Goal: Task Accomplishment & Management: Manage account settings

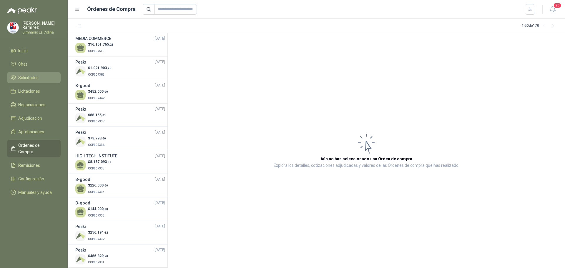
click at [29, 77] on span "Solicitudes" at bounding box center [28, 77] width 20 height 6
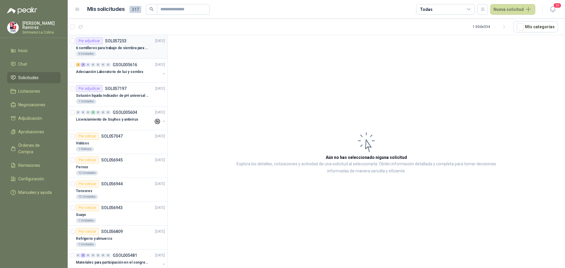
click at [111, 45] on p "6 semilleros para trabajo de siembra para estudiantes en la granja" at bounding box center [112, 48] width 73 height 6
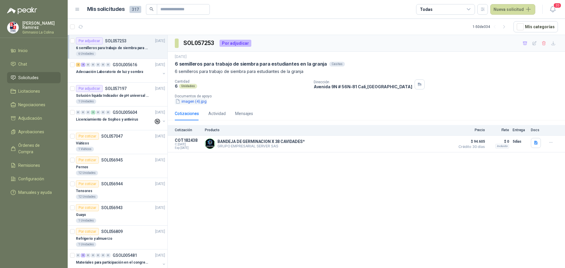
click at [189, 102] on button "imagen (4).jpg" at bounding box center [191, 101] width 32 height 6
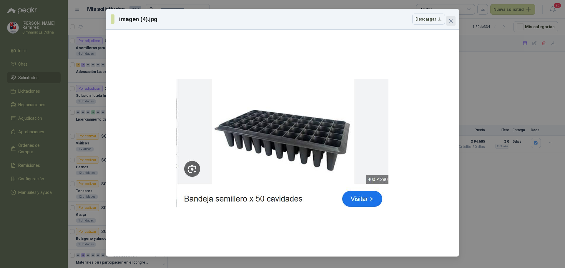
click at [451, 21] on icon "close" at bounding box center [450, 21] width 5 height 5
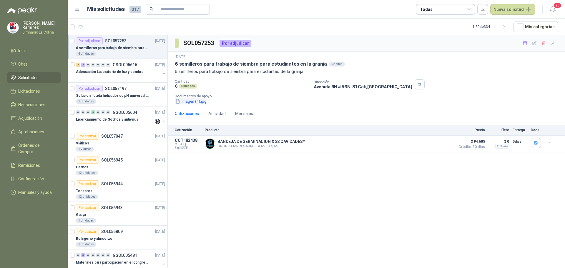
click at [192, 102] on button "imagen (4).jpg" at bounding box center [191, 101] width 32 height 6
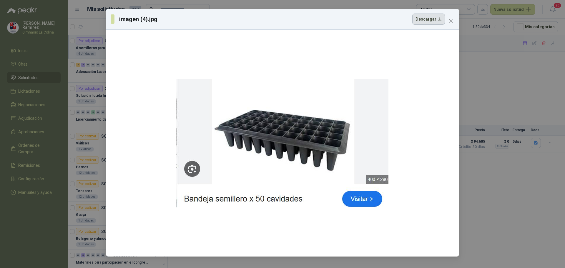
click at [431, 18] on button "Descargar" at bounding box center [428, 19] width 33 height 11
click at [451, 20] on icon "close" at bounding box center [451, 21] width 4 height 4
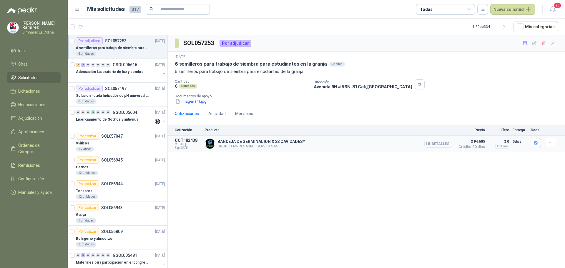
click at [442, 146] on button "Detalles" at bounding box center [438, 144] width 28 height 8
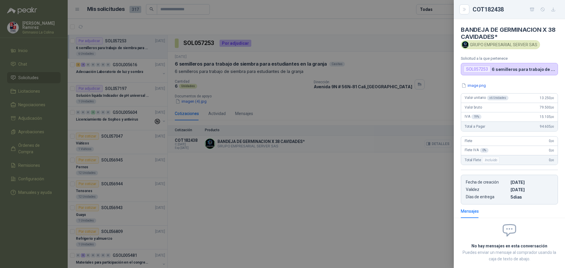
scroll to position [31, 0]
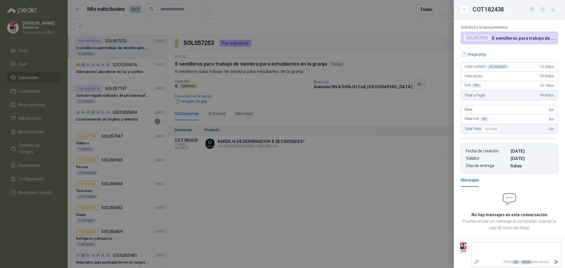
click at [348, 173] on div at bounding box center [282, 134] width 565 height 268
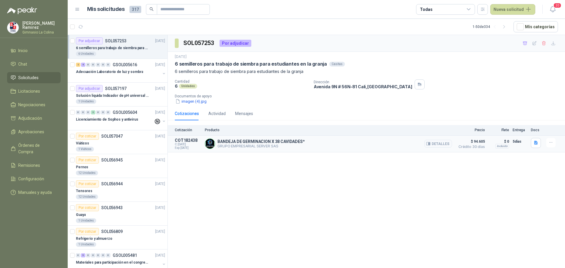
click at [209, 142] on img at bounding box center [210, 144] width 10 height 10
click at [442, 142] on button "Detalles" at bounding box center [438, 144] width 28 height 8
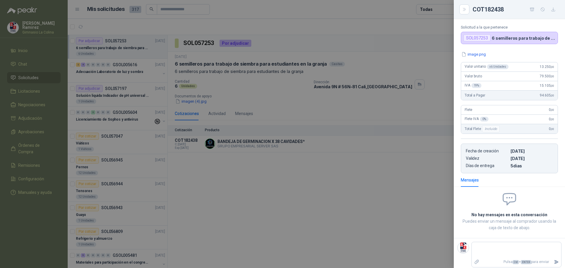
click at [314, 72] on div at bounding box center [282, 134] width 565 height 268
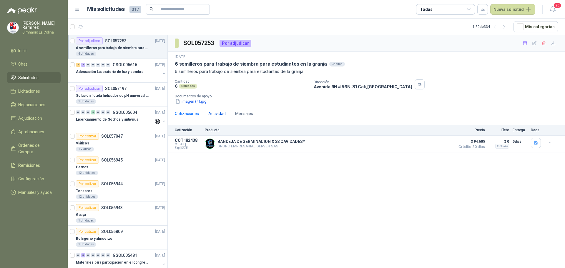
click at [221, 113] on div "Actividad" at bounding box center [216, 113] width 17 height 6
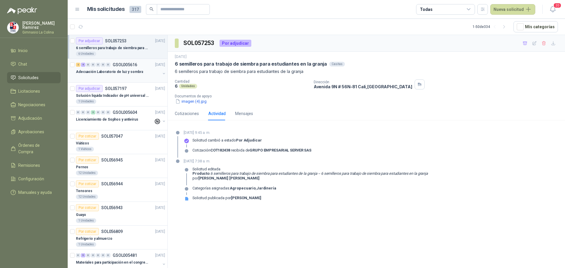
click at [121, 69] on p "Adecuación Laboratorio de luz y sombra" at bounding box center [109, 72] width 67 height 6
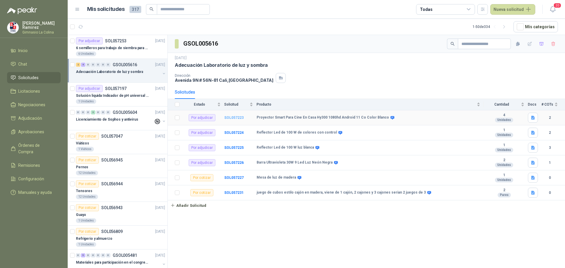
click at [234, 116] on b "SOL057223" at bounding box center [233, 118] width 19 height 4
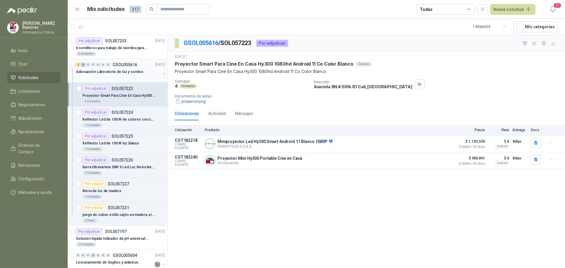
click at [115, 73] on p "Adecuación Laboratorio de luz y sombra" at bounding box center [109, 72] width 67 height 6
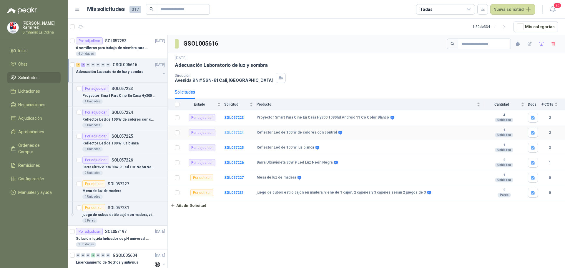
click at [235, 134] on b "SOL057224" at bounding box center [233, 133] width 19 height 4
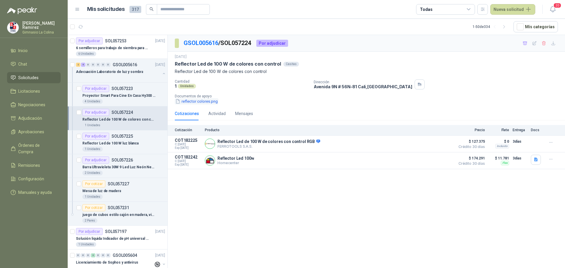
click at [212, 101] on button "reflector colores.png" at bounding box center [197, 101] width 44 height 6
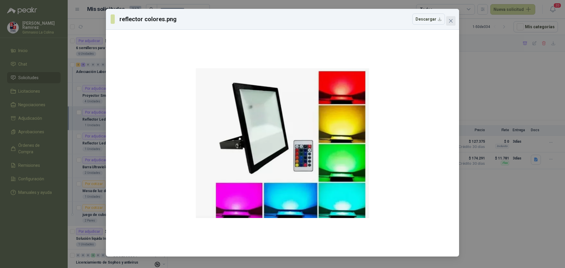
click at [450, 18] on button "Close" at bounding box center [450, 20] width 9 height 9
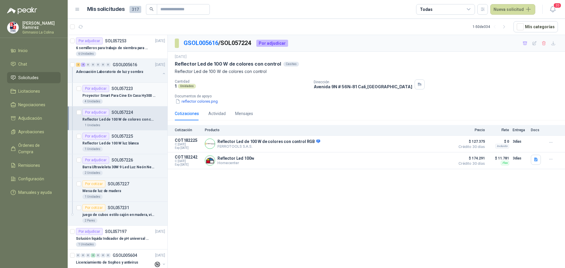
click at [90, 87] on div "Por adjudicar" at bounding box center [95, 88] width 27 height 7
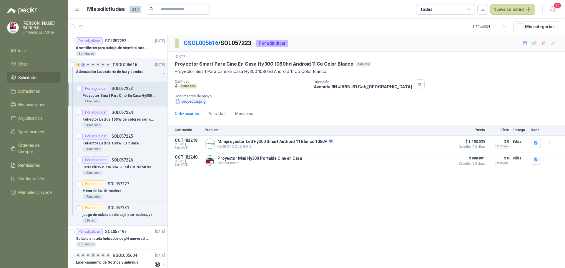
click at [193, 102] on button "proyector.png" at bounding box center [190, 101] width 31 height 6
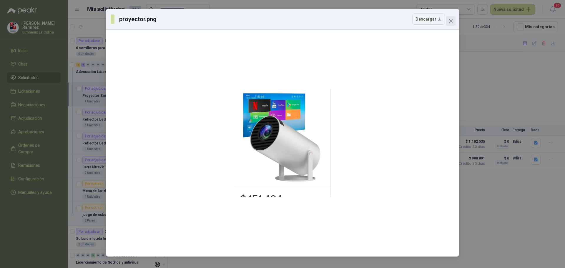
click at [452, 20] on icon "close" at bounding box center [451, 21] width 4 height 4
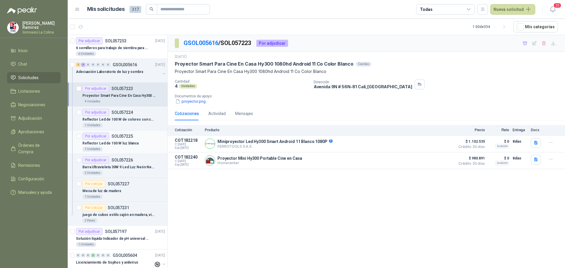
click at [99, 135] on div "Por adjudicar" at bounding box center [95, 136] width 27 height 7
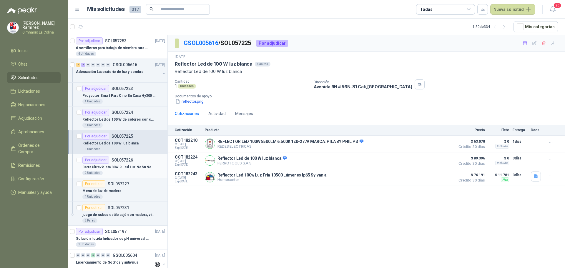
click at [96, 161] on div "Por adjudicar" at bounding box center [95, 159] width 27 height 7
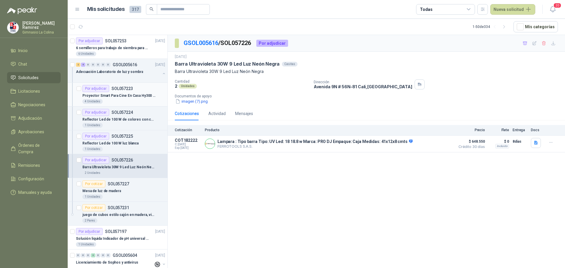
click at [102, 87] on div "Por adjudicar" at bounding box center [95, 88] width 27 height 7
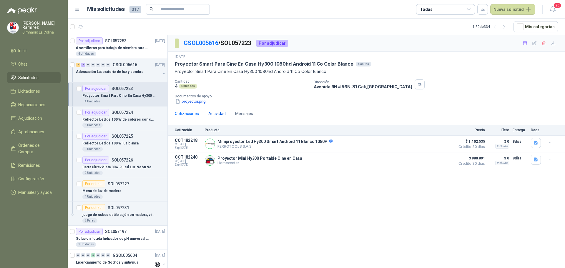
click at [218, 113] on div "Actividad" at bounding box center [216, 113] width 17 height 6
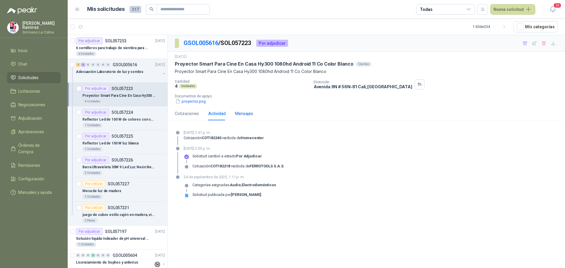
click at [249, 112] on div "Mensajes" at bounding box center [244, 113] width 18 height 6
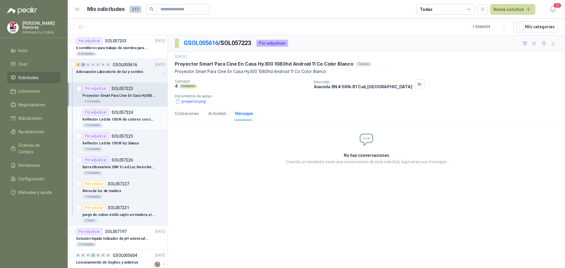
click at [94, 112] on div "Por adjudicar" at bounding box center [95, 112] width 27 height 7
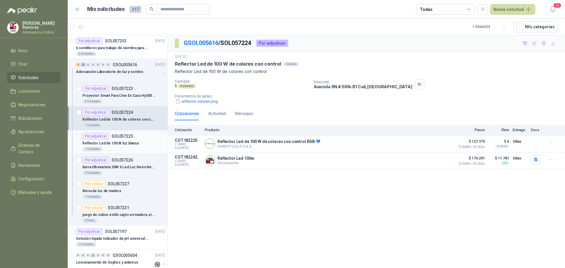
click at [95, 137] on div "Por adjudicar" at bounding box center [95, 136] width 27 height 7
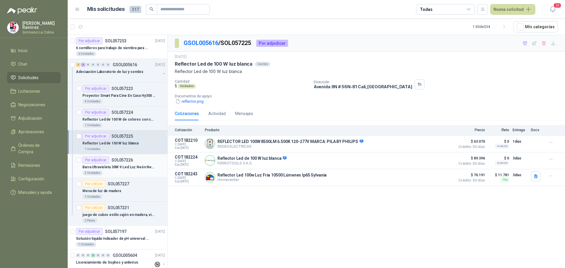
click at [100, 161] on div "Por adjudicar" at bounding box center [95, 159] width 27 height 7
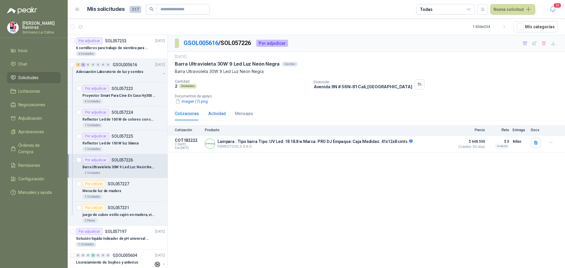
click at [216, 112] on div "Actividad" at bounding box center [216, 113] width 17 height 6
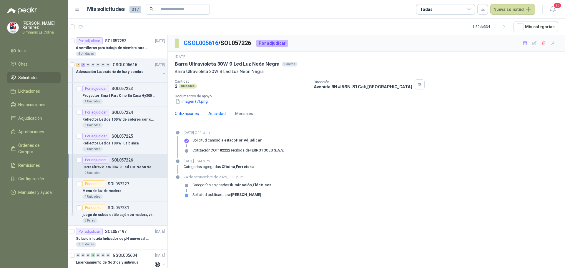
click at [184, 115] on div "Cotizaciones" at bounding box center [187, 113] width 24 height 6
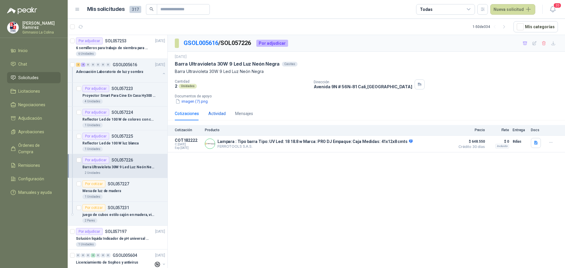
click at [212, 113] on div "Actividad" at bounding box center [216, 113] width 17 height 6
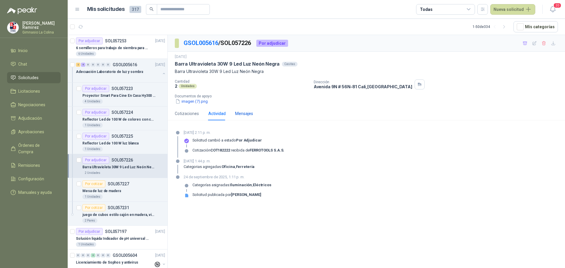
click at [246, 111] on div "Mensajes" at bounding box center [244, 113] width 18 height 6
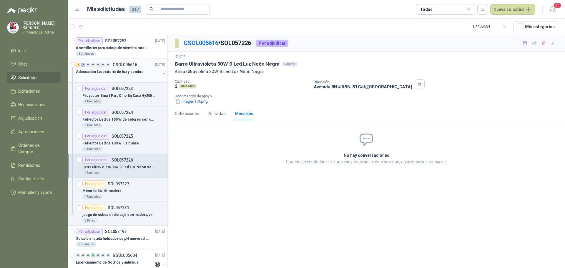
click at [98, 71] on p "Adecuación Laboratorio de luz y sombra" at bounding box center [109, 72] width 67 height 6
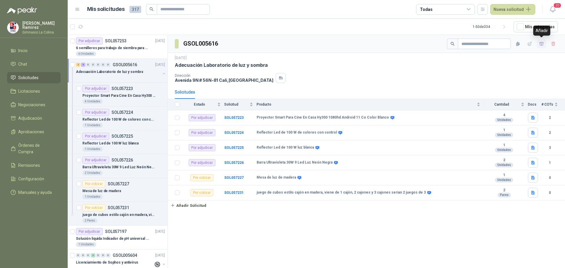
click at [539, 44] on icon "button" at bounding box center [541, 43] width 5 height 5
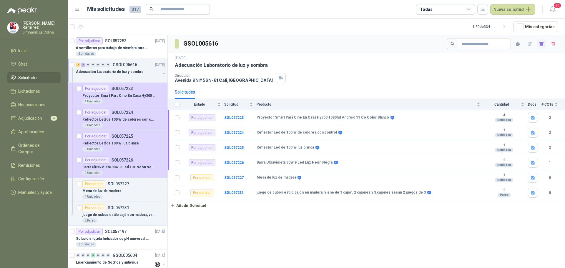
click at [379, 65] on div "Adecuación Laboratorio de luz y sombra" at bounding box center [366, 65] width 383 height 6
click at [87, 65] on div "0" at bounding box center [88, 65] width 4 height 4
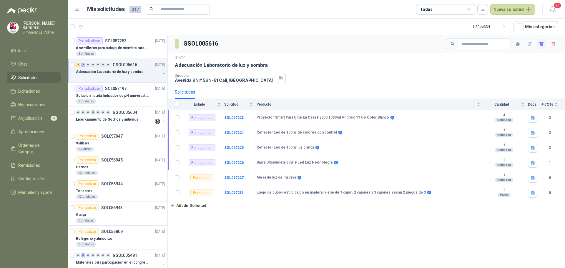
click at [76, 67] on div "2 4 0 0 0 0 0 GSOL005616 [DATE]" at bounding box center [121, 64] width 90 height 7
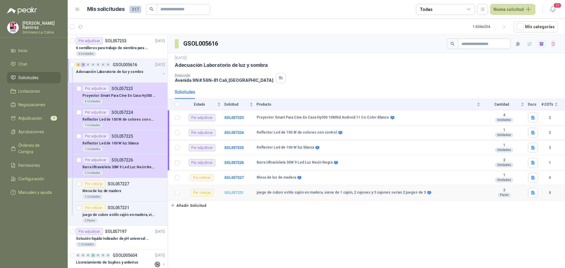
click at [238, 192] on b "SOL057231" at bounding box center [233, 193] width 19 height 4
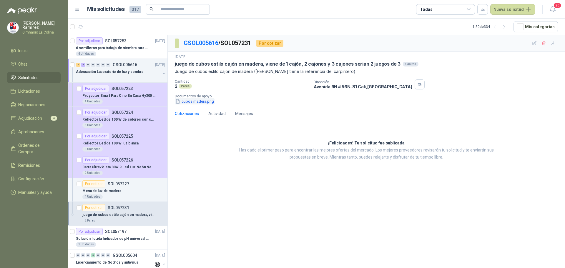
click at [199, 100] on button "cubos madera.png" at bounding box center [195, 101] width 40 height 6
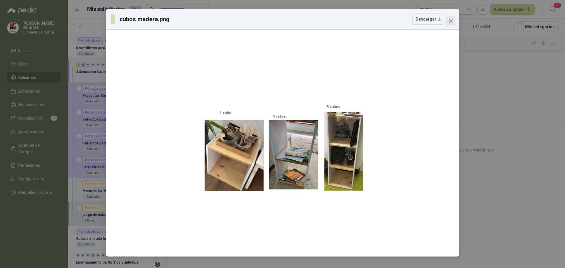
click at [451, 21] on icon "close" at bounding box center [451, 21] width 4 height 4
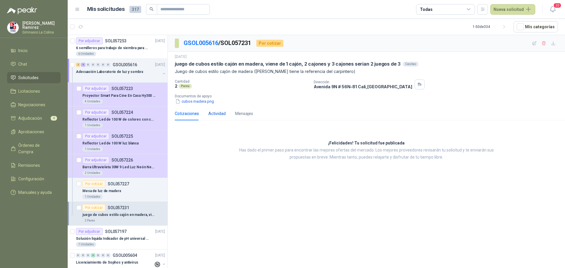
click at [217, 113] on div "Actividad" at bounding box center [216, 113] width 17 height 6
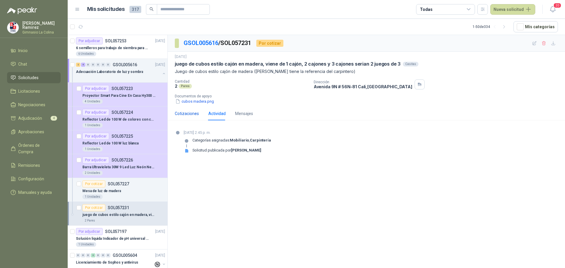
click at [186, 112] on div "Cotizaciones" at bounding box center [187, 113] width 24 height 6
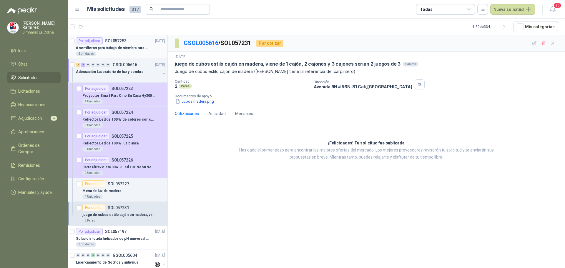
click at [140, 46] on p "6 semilleros para trabajo de siembra para estudiantes en la granja" at bounding box center [112, 48] width 73 height 6
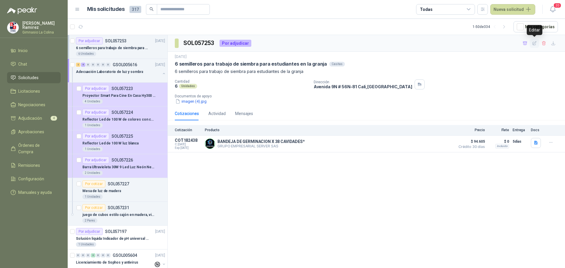
click at [533, 43] on icon "button" at bounding box center [534, 43] width 5 height 5
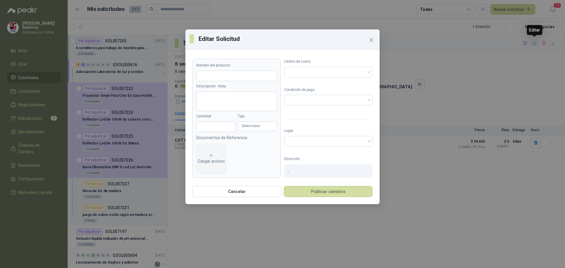
type input "**********"
type textarea "**********"
type input "*"
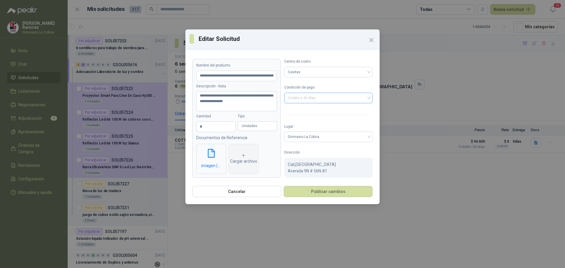
click at [334, 98] on span "Crédito a 30 días" at bounding box center [328, 98] width 81 height 9
click at [324, 141] on span "Gimnasio La Colina" at bounding box center [328, 136] width 81 height 9
click at [373, 39] on icon "Close" at bounding box center [371, 39] width 7 height 7
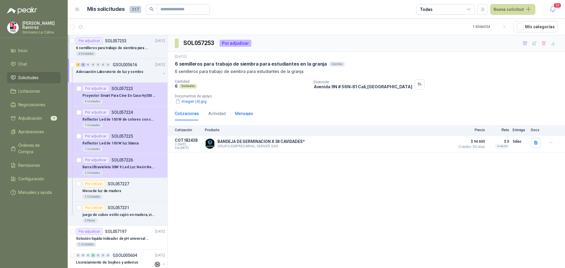
click at [244, 114] on div "Mensajes" at bounding box center [244, 113] width 18 height 6
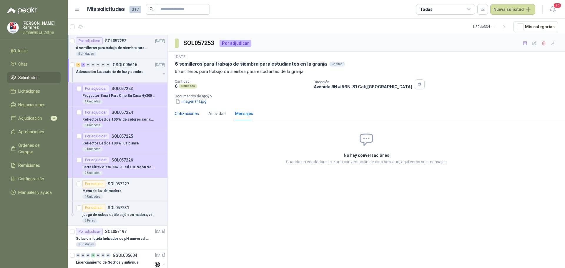
click at [189, 114] on div "Cotizaciones" at bounding box center [187, 113] width 24 height 6
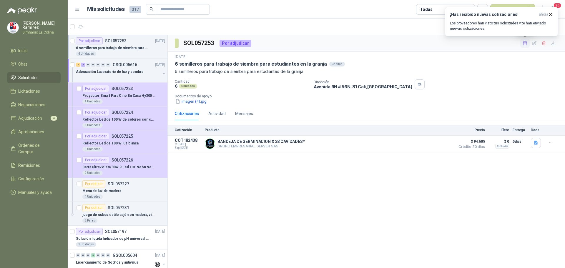
click at [525, 43] on icon "button" at bounding box center [524, 43] width 5 height 5
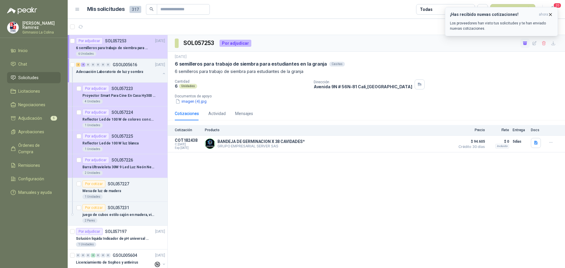
click at [549, 14] on icon "button" at bounding box center [550, 14] width 5 height 5
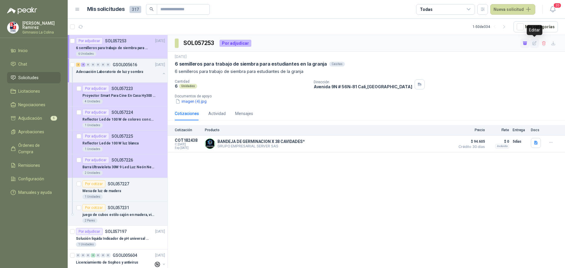
click at [534, 42] on icon "button" at bounding box center [534, 43] width 5 height 5
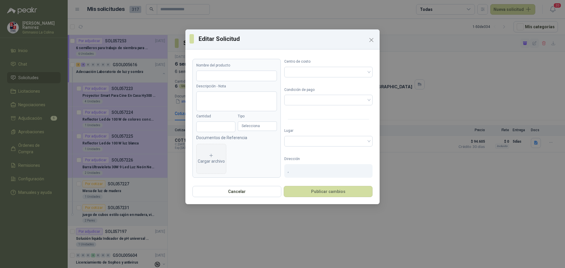
type input "**********"
type textarea "**********"
type input "*"
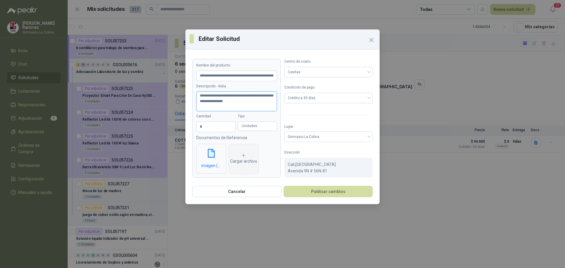
click at [239, 107] on textarea "**********" at bounding box center [236, 101] width 81 height 20
type textarea "**********"
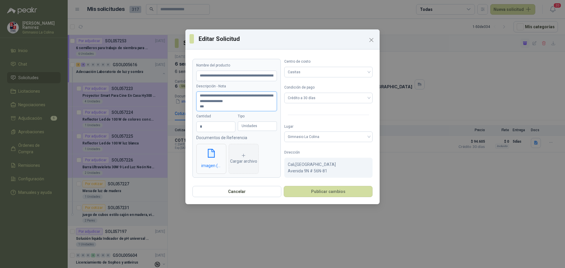
type textarea "**********"
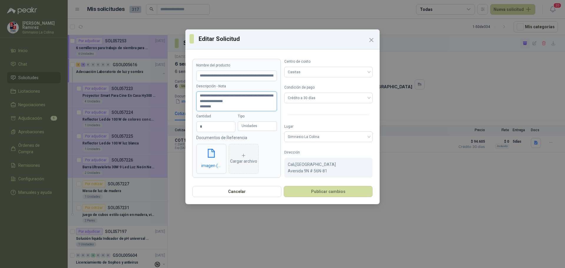
type textarea "**********"
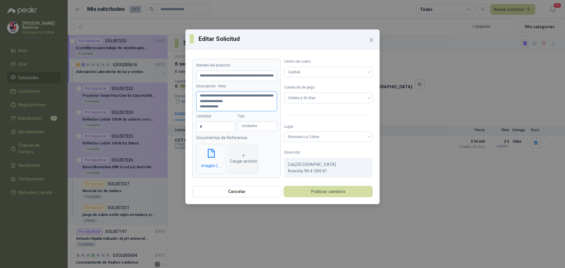
type textarea "**********"
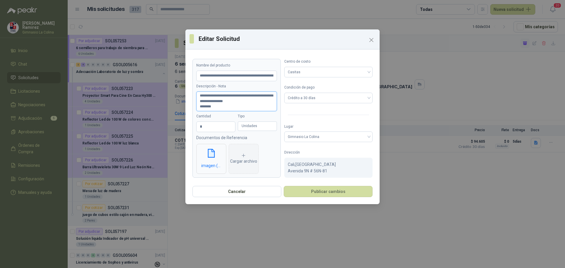
type textarea "**********"
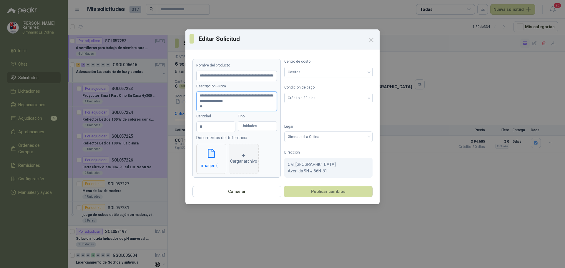
type textarea "**********"
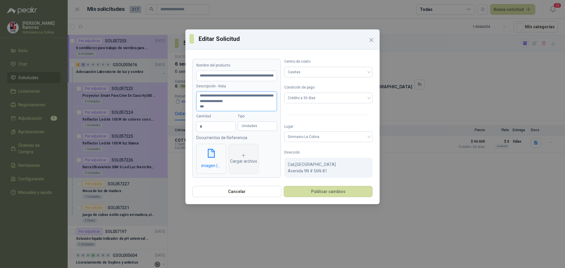
type textarea "**********"
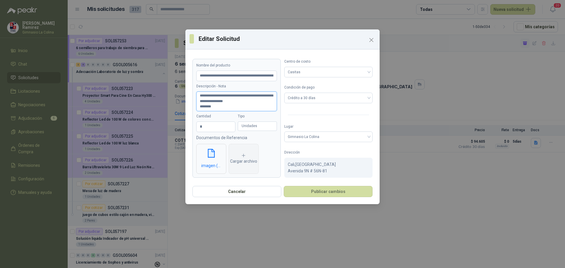
type textarea "**********"
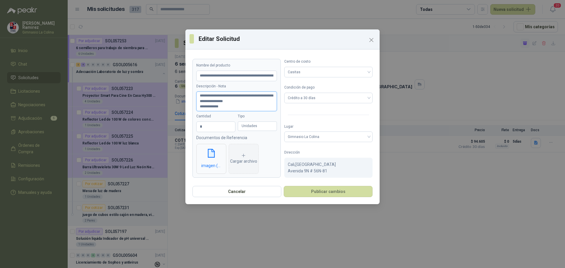
type textarea "**********"
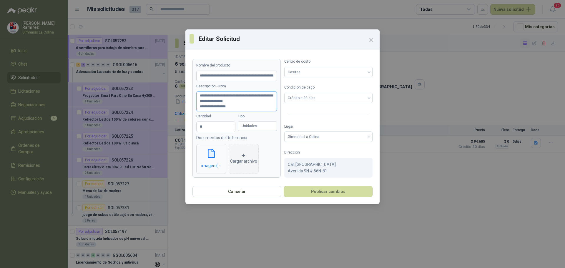
type textarea "**********"
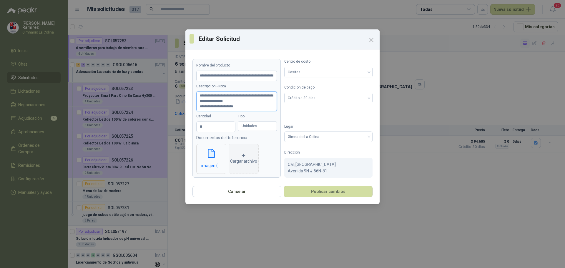
type textarea "**********"
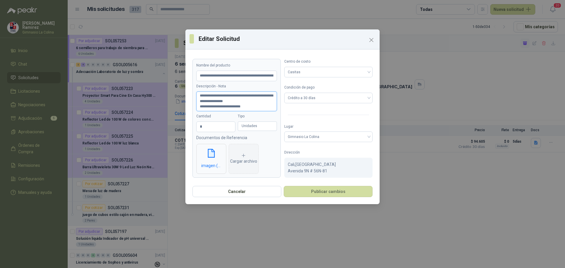
type textarea "**********"
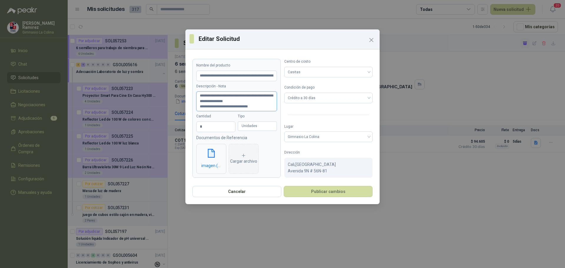
type textarea "**********"
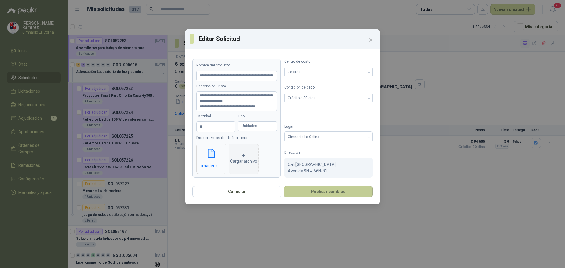
click at [318, 190] on button "Publicar cambios" at bounding box center [328, 191] width 89 height 11
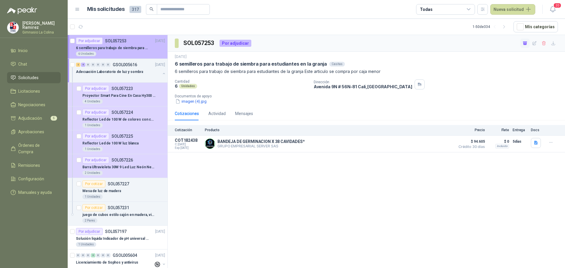
click at [126, 52] on div "6 Unidades" at bounding box center [120, 53] width 89 height 5
click at [119, 71] on p "Adecuación Laboratorio de luz y sombra" at bounding box center [109, 72] width 67 height 6
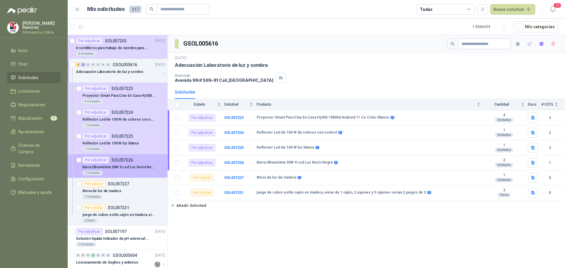
scroll to position [29, 0]
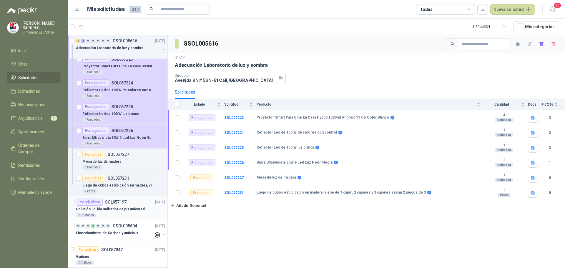
click at [113, 208] on p "Solución liquida Indicador de pH universal de 500ml o 20 de 25ml (no tiras de p…" at bounding box center [112, 209] width 73 height 6
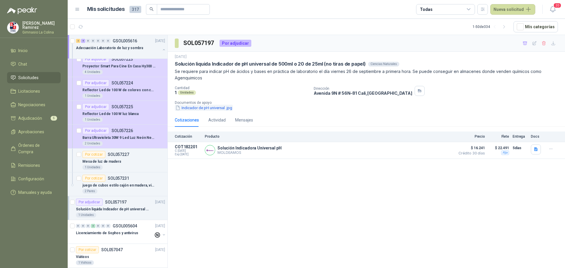
click at [188, 108] on button "Indicador de pH universal .jpg" at bounding box center [204, 108] width 58 height 6
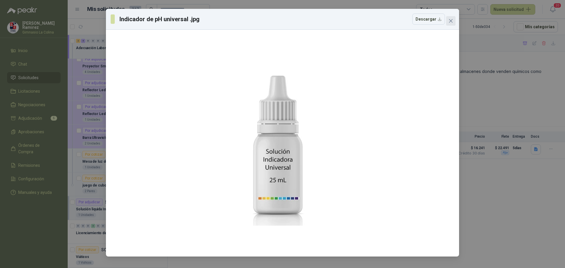
click at [451, 23] on icon "close" at bounding box center [450, 21] width 5 height 5
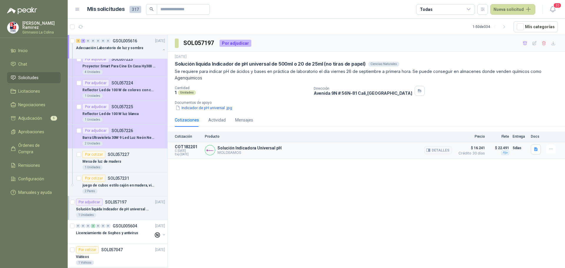
click at [212, 151] on img at bounding box center [210, 150] width 10 height 10
click at [236, 152] on p "MOLDEAMOS" at bounding box center [249, 152] width 64 height 4
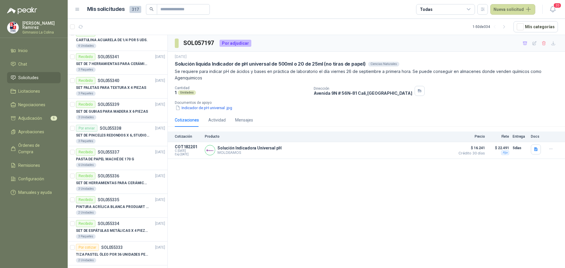
scroll to position [824, 0]
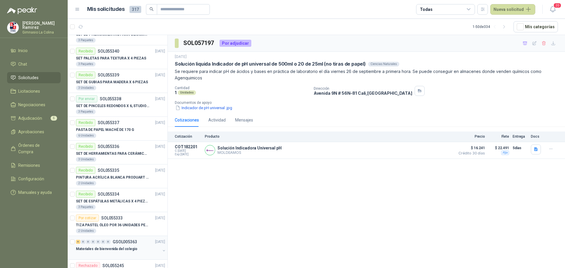
click at [103, 251] on p "Materiales de bienvenida del colegio" at bounding box center [106, 249] width 61 height 6
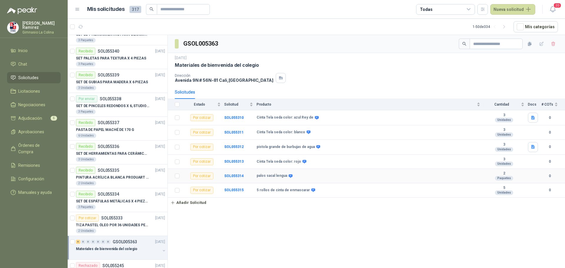
click at [272, 175] on b "palos sacal lengua" at bounding box center [272, 176] width 31 height 5
click at [234, 176] on b "SOL055314" at bounding box center [233, 176] width 19 height 4
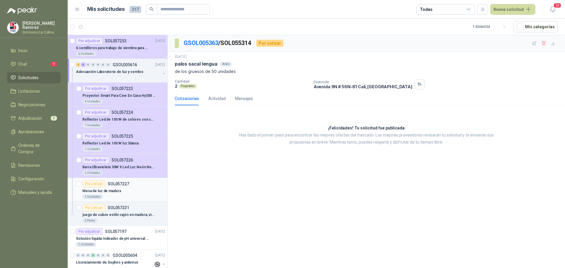
click at [113, 191] on p "Mesa de luz de madera" at bounding box center [101, 191] width 39 height 6
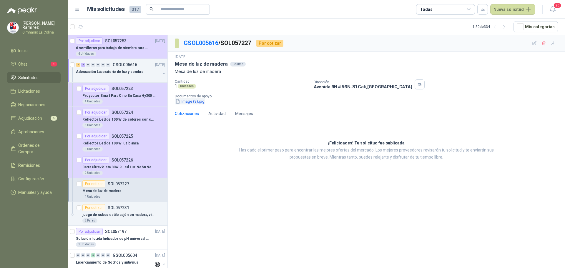
click at [194, 101] on button "Image (3).jpg" at bounding box center [190, 101] width 30 height 6
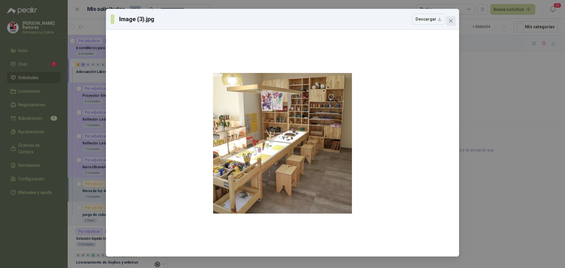
click at [451, 19] on icon "close" at bounding box center [450, 21] width 5 height 5
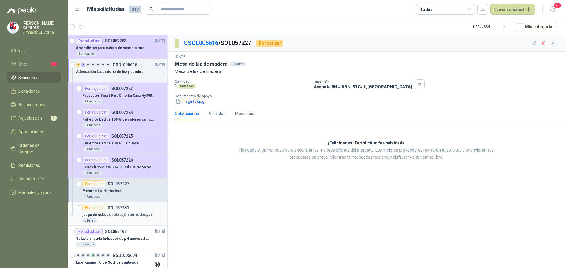
click at [108, 214] on p "juego de cubos estilo cajón en madera, viene de 1 cajón, 2 cajones y 3 cajones …" at bounding box center [118, 215] width 73 height 6
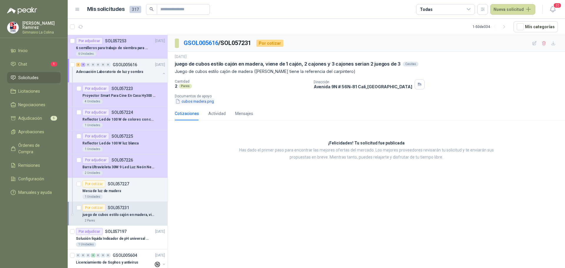
click at [198, 102] on button "cubos madera.png" at bounding box center [195, 101] width 40 height 6
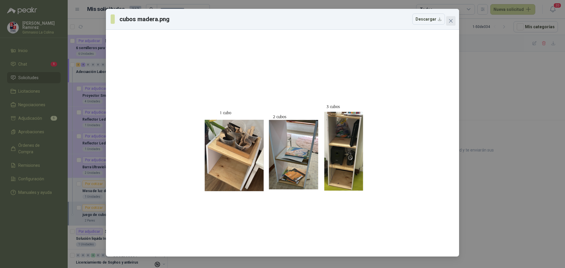
click at [452, 23] on button "Close" at bounding box center [450, 20] width 9 height 9
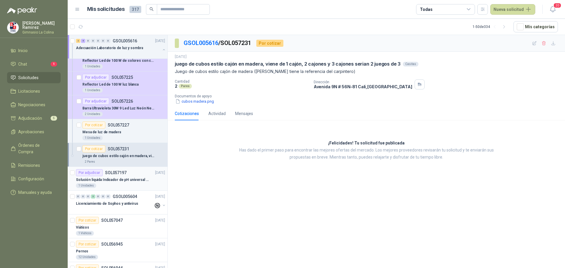
scroll to position [88, 0]
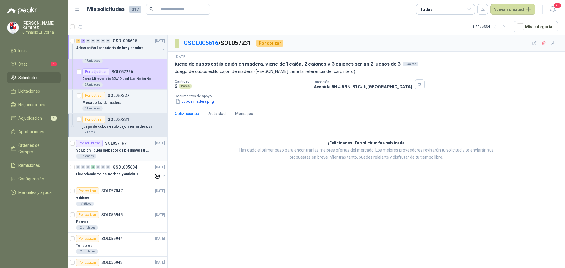
click at [121, 150] on p "Solución liquida Indicador de pH universal de 500ml o 20 de 25ml (no tiras de p…" at bounding box center [112, 151] width 73 height 6
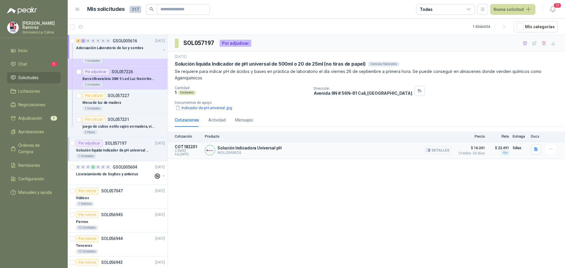
click at [242, 152] on p "MOLDEAMOS" at bounding box center [249, 152] width 64 height 4
drag, startPoint x: 233, startPoint y: 153, endPoint x: 200, endPoint y: 146, distance: 33.7
click at [233, 153] on p "MOLDEAMOS" at bounding box center [249, 152] width 64 height 4
click at [239, 150] on p "Solución Indicadora Universal pH" at bounding box center [249, 148] width 64 height 5
click at [445, 152] on button "Detalles" at bounding box center [438, 150] width 28 height 8
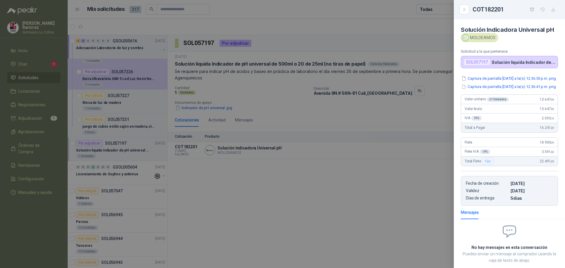
click at [320, 186] on div at bounding box center [282, 134] width 565 height 268
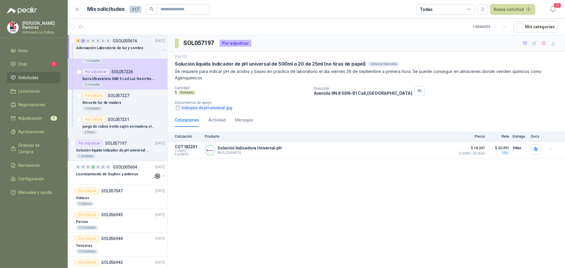
click at [193, 108] on button "Indicador de pH universal .jpg" at bounding box center [204, 108] width 58 height 6
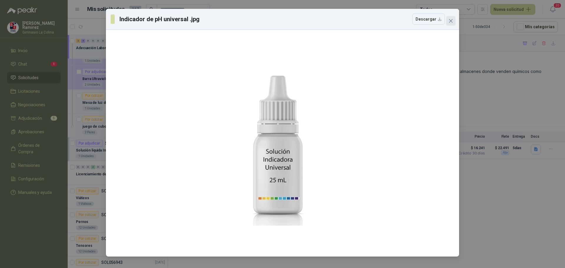
click at [451, 19] on icon "close" at bounding box center [450, 21] width 5 height 5
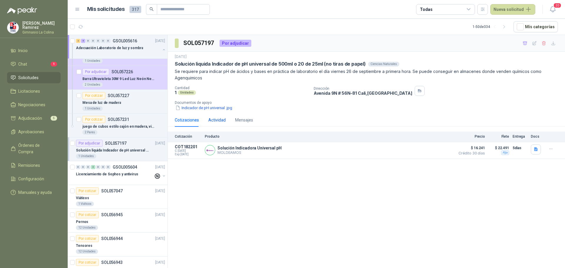
click at [222, 117] on div "Actividad" at bounding box center [216, 120] width 17 height 6
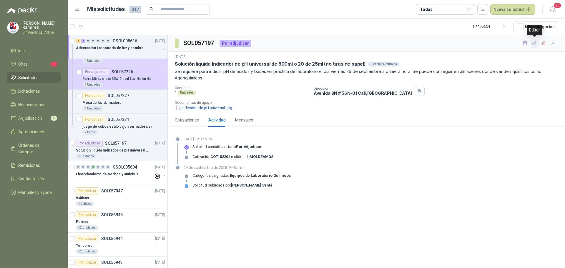
click at [534, 45] on icon "button" at bounding box center [534, 43] width 5 height 5
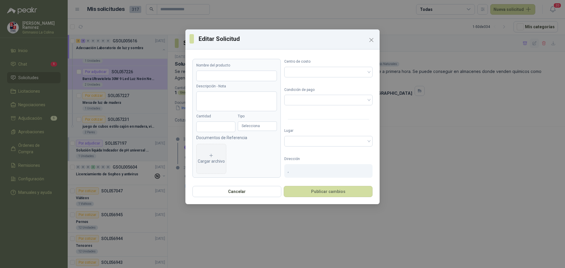
type input "**********"
type textarea "**********"
type input "*"
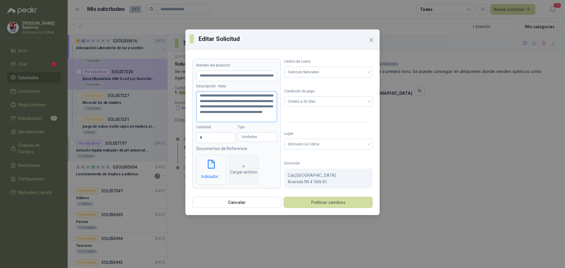
click at [255, 121] on textarea "**********" at bounding box center [236, 106] width 81 height 31
click at [373, 39] on icon "Close" at bounding box center [371, 40] width 4 height 4
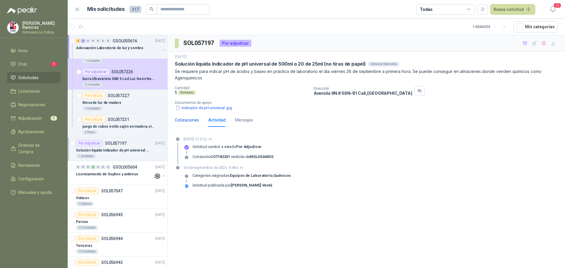
click at [194, 118] on div "Cotizaciones" at bounding box center [187, 120] width 24 height 6
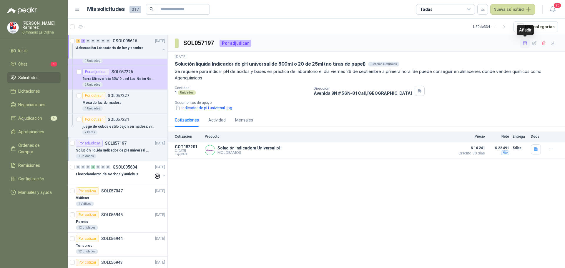
click at [523, 43] on icon "button" at bounding box center [524, 43] width 5 height 5
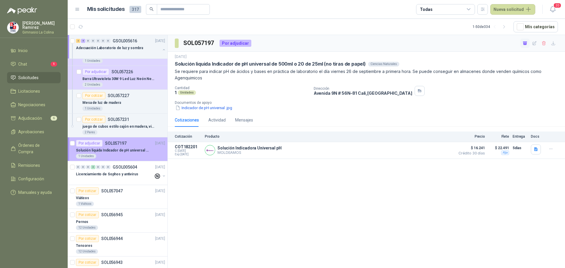
click at [109, 150] on p "Solución liquida Indicador de pH universal de 500ml o 20 de 25ml (no tiras de p…" at bounding box center [112, 151] width 73 height 6
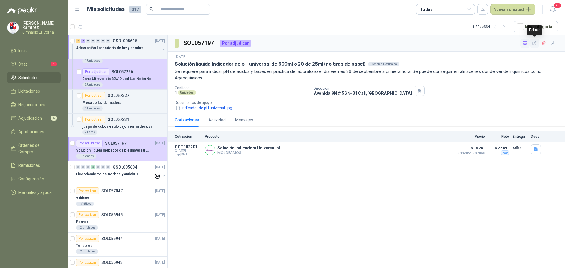
click at [534, 43] on icon "button" at bounding box center [534, 43] width 5 height 5
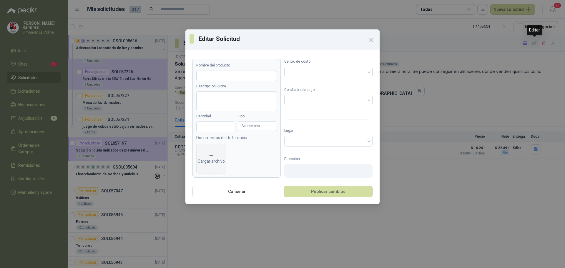
type input "**********"
type textarea "**********"
type input "*"
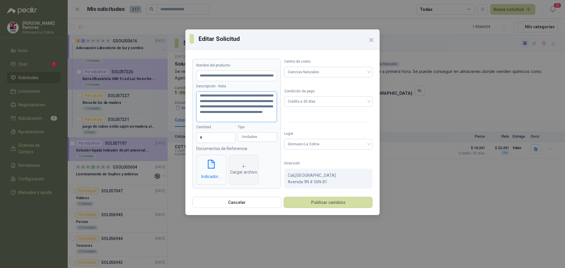
click at [254, 119] on textarea "**********" at bounding box center [236, 106] width 81 height 31
type textarea "**********"
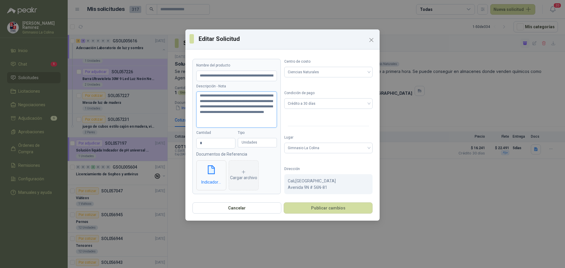
type textarea "**********"
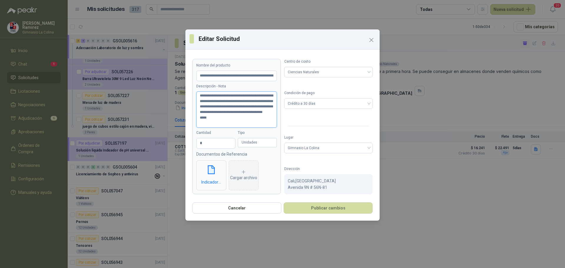
type textarea "**********"
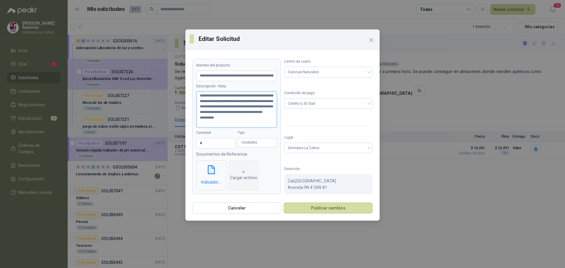
type textarea "**********"
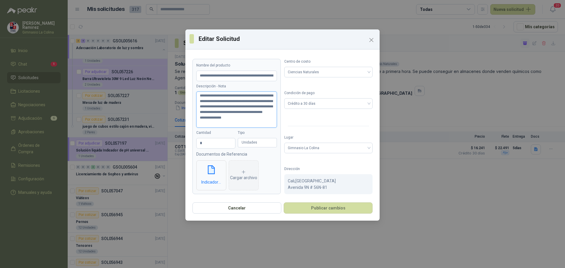
type textarea "**********"
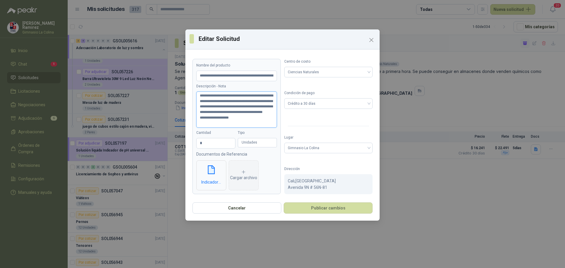
type textarea "**********"
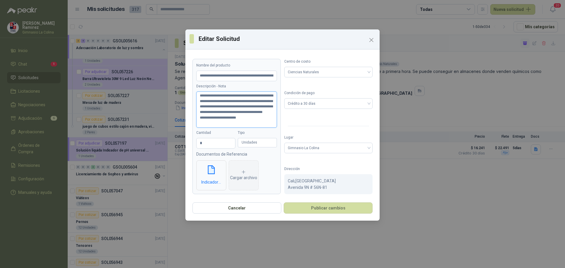
type textarea "**********"
click at [325, 210] on button "Publicar cambios" at bounding box center [328, 208] width 89 height 11
click at [219, 101] on textarea "**********" at bounding box center [236, 109] width 81 height 36
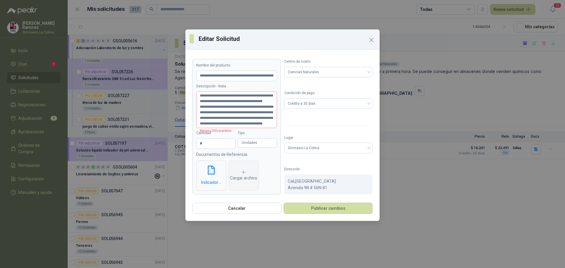
click at [233, 120] on textarea "**********" at bounding box center [236, 109] width 81 height 36
click at [226, 126] on textarea "**********" at bounding box center [236, 109] width 81 height 36
drag, startPoint x: 247, startPoint y: 101, endPoint x: 268, endPoint y: 101, distance: 21.2
click at [268, 101] on textarea "**********" at bounding box center [236, 109] width 81 height 36
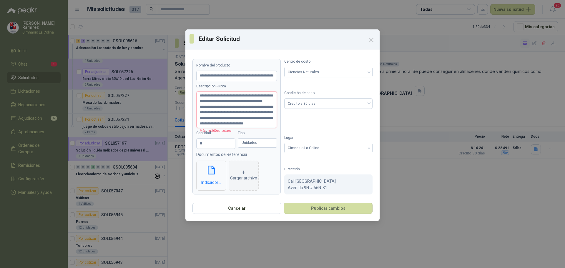
drag, startPoint x: 246, startPoint y: 102, endPoint x: 254, endPoint y: 101, distance: 8.6
click at [254, 101] on textarea "**********" at bounding box center [236, 109] width 81 height 36
drag, startPoint x: 247, startPoint y: 101, endPoint x: 213, endPoint y: 107, distance: 34.1
click at [213, 107] on textarea "**********" at bounding box center [236, 109] width 81 height 36
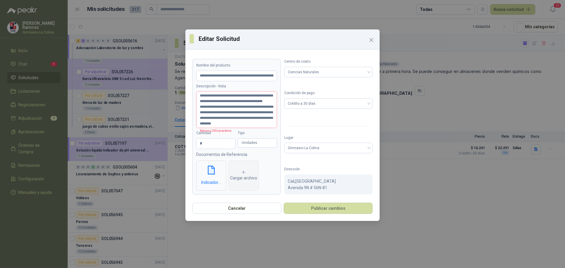
click at [221, 122] on textarea "**********" at bounding box center [236, 109] width 81 height 36
click at [251, 119] on textarea "**********" at bounding box center [236, 109] width 81 height 36
click at [248, 123] on textarea "**********" at bounding box center [236, 109] width 81 height 36
click at [257, 105] on textarea "**********" at bounding box center [236, 109] width 81 height 36
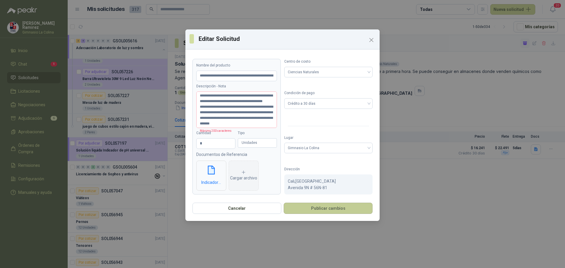
click at [308, 206] on button "Publicar cambios" at bounding box center [328, 208] width 89 height 11
click at [262, 105] on textarea "**********" at bounding box center [236, 109] width 81 height 36
click at [201, 112] on textarea "**********" at bounding box center [236, 109] width 81 height 36
click at [199, 120] on textarea "**********" at bounding box center [236, 109] width 81 height 36
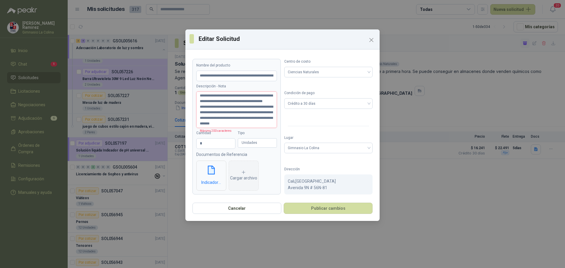
click at [200, 124] on textarea "**********" at bounding box center [236, 109] width 81 height 36
click at [203, 144] on input "*" at bounding box center [215, 144] width 39 height 10
click at [265, 125] on textarea "**********" at bounding box center [236, 109] width 81 height 36
click at [262, 75] on input "**********" at bounding box center [236, 76] width 81 height 11
click at [371, 39] on icon "Close" at bounding box center [371, 39] width 7 height 7
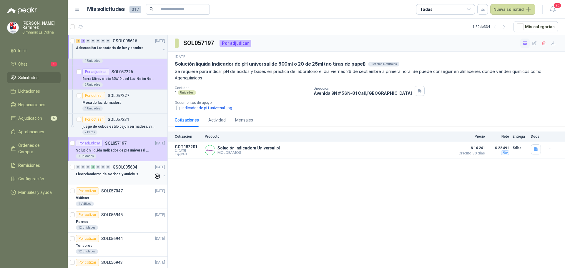
click at [90, 175] on p "Licenciamiento de Sophos y antivirus" at bounding box center [107, 174] width 62 height 6
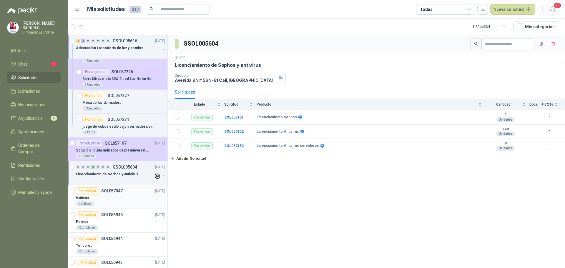
click at [97, 192] on div "Por cotizar" at bounding box center [87, 190] width 23 height 7
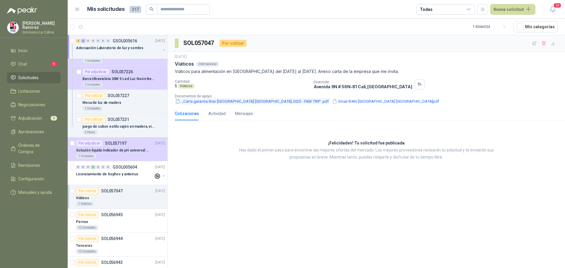
click at [187, 100] on button "_Carta garantia IKan [GEOGRAPHIC_DATA] [GEOGRAPHIC_DATA] 2025 - FAM TRIP .pdf" at bounding box center [252, 101] width 154 height 6
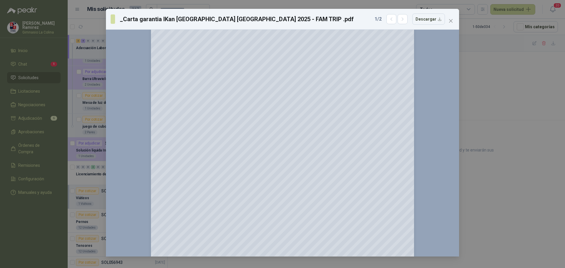
scroll to position [59, 0]
click at [450, 23] on icon "close" at bounding box center [450, 21] width 5 height 5
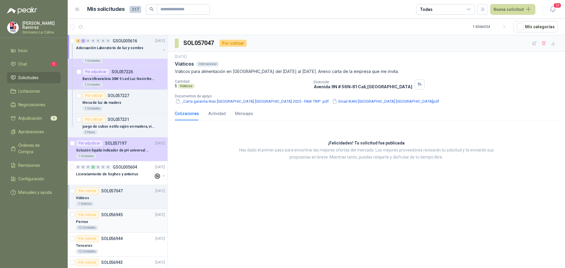
click at [86, 227] on div "12 Unidades" at bounding box center [87, 227] width 22 height 5
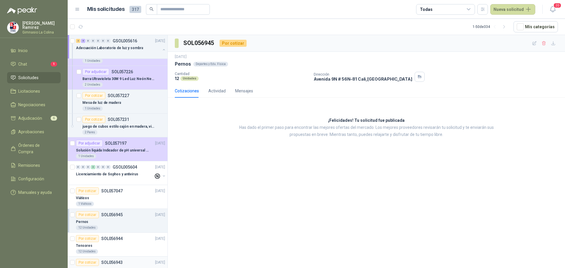
scroll to position [118, 0]
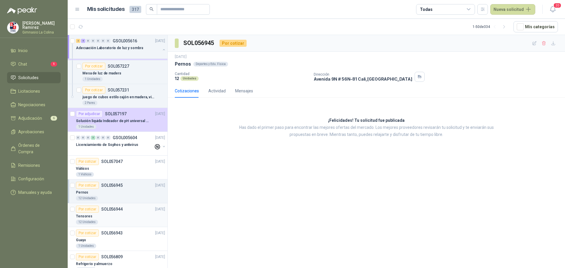
click at [91, 222] on div "12 Unidades" at bounding box center [87, 222] width 22 height 5
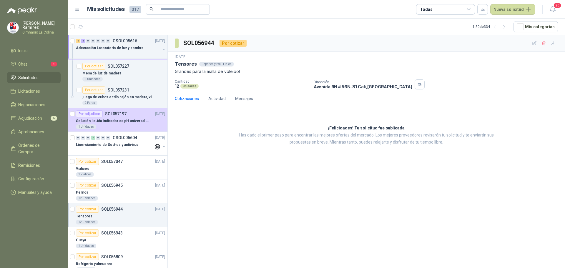
scroll to position [147, 0]
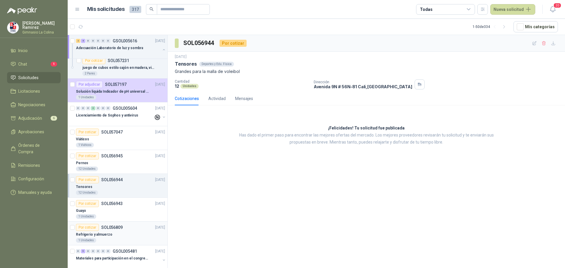
click at [84, 232] on p "Refrigerio y almuerzo" at bounding box center [94, 235] width 36 height 6
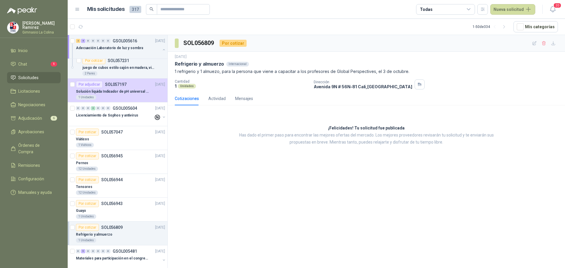
scroll to position [176, 0]
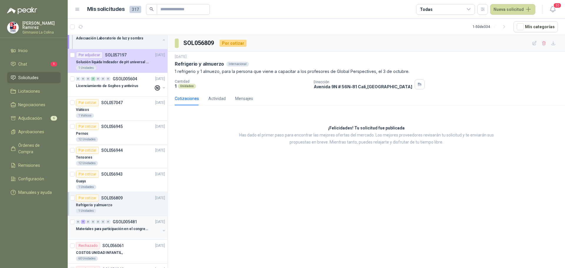
click at [99, 236] on div at bounding box center [118, 234] width 84 height 5
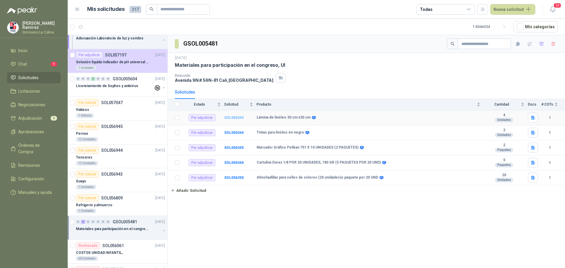
click at [230, 118] on b "SOL056343" at bounding box center [233, 118] width 19 height 4
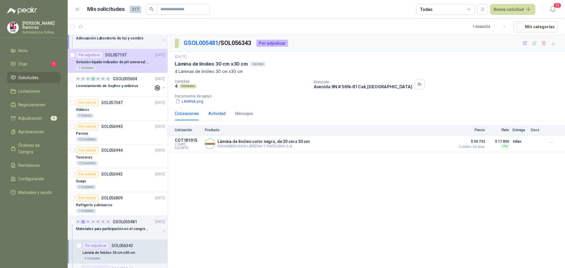
click at [217, 111] on div "Actividad" at bounding box center [216, 113] width 17 height 6
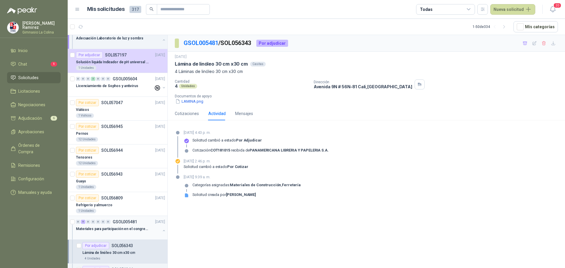
click at [120, 227] on p "Materiales para participación en el congreso, UI" at bounding box center [112, 229] width 73 height 6
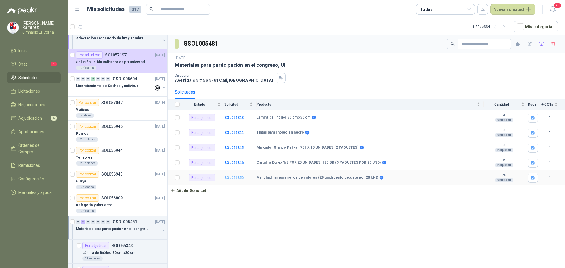
click at [239, 177] on b "SOL056350" at bounding box center [233, 178] width 19 height 4
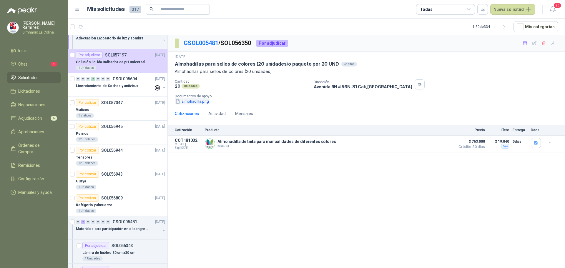
click at [202, 102] on button "almohadilla.png" at bounding box center [192, 101] width 35 height 6
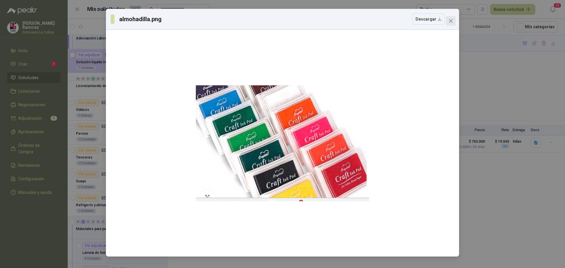
click at [450, 21] on icon "close" at bounding box center [451, 21] width 4 height 4
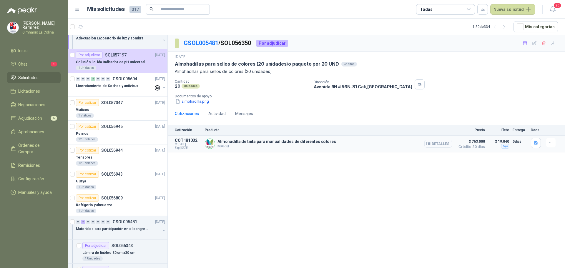
click at [438, 142] on button "Detalles" at bounding box center [438, 144] width 28 height 8
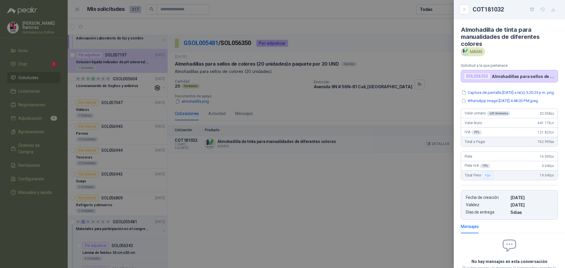
scroll to position [51, 0]
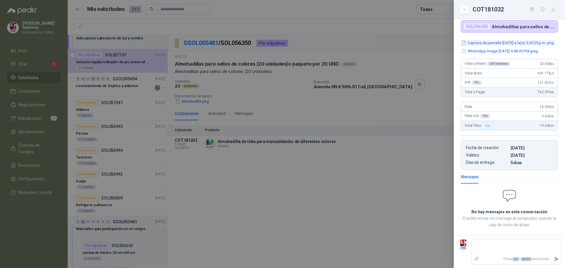
click at [513, 41] on button "Captura de pantalla [DATE] a la(s) 5.20.23 p.m..png" at bounding box center [508, 43] width 94 height 6
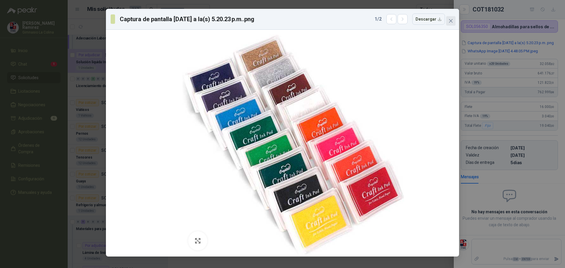
click at [450, 19] on icon "close" at bounding box center [450, 21] width 5 height 5
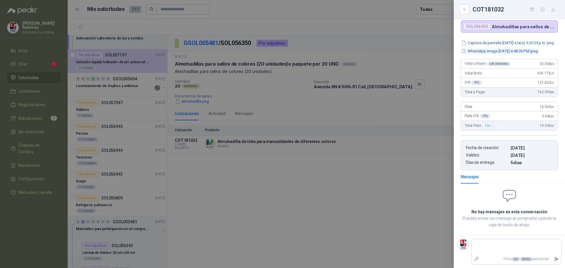
click at [502, 52] on button "WhatsApp Image [DATE] 4.48.05 PM.jpeg" at bounding box center [500, 51] width 78 height 6
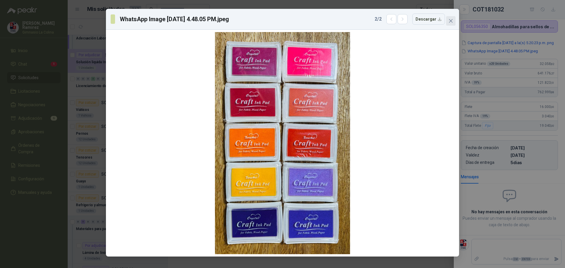
click at [452, 20] on icon "close" at bounding box center [450, 21] width 5 height 5
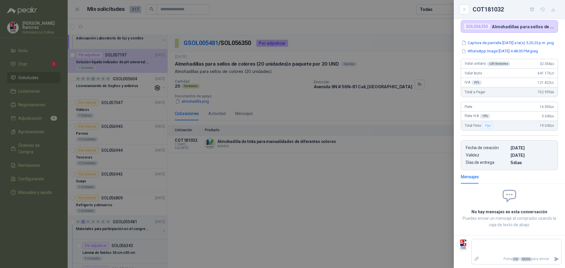
scroll to position [0, 0]
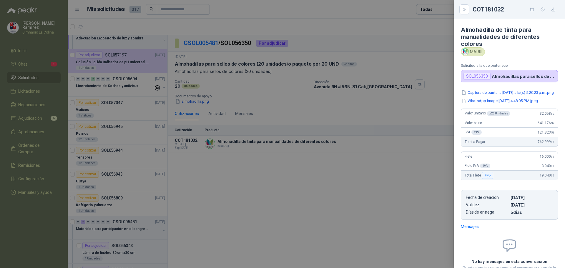
click at [377, 129] on div at bounding box center [282, 134] width 565 height 268
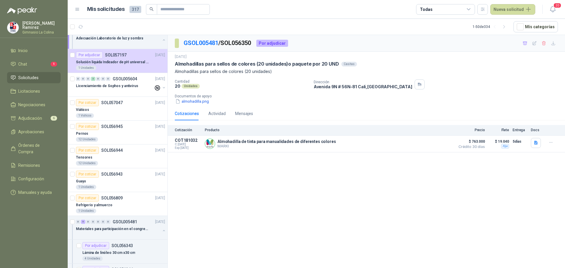
drag, startPoint x: 294, startPoint y: 181, endPoint x: 291, endPoint y: 34, distance: 146.5
click at [295, 177] on div "GSOL005481 / SOL056350 Por adjudicar [DATE] Almohadillas para sellos de colores…" at bounding box center [366, 152] width 397 height 235
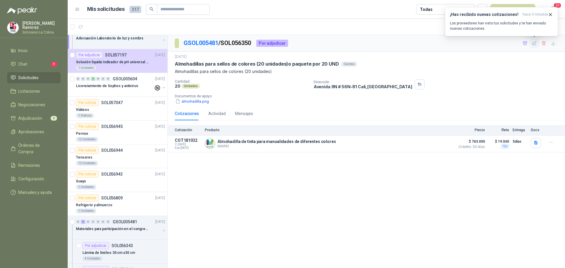
click at [534, 43] on icon "button" at bounding box center [534, 43] width 5 height 5
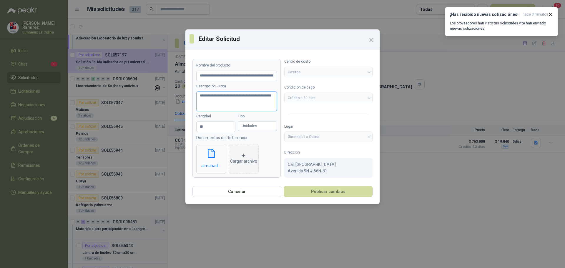
click at [207, 106] on textarea "**********" at bounding box center [236, 101] width 81 height 20
click at [223, 100] on textarea "**********" at bounding box center [236, 101] width 81 height 20
click at [324, 190] on button "Publicar cambios" at bounding box center [328, 191] width 89 height 11
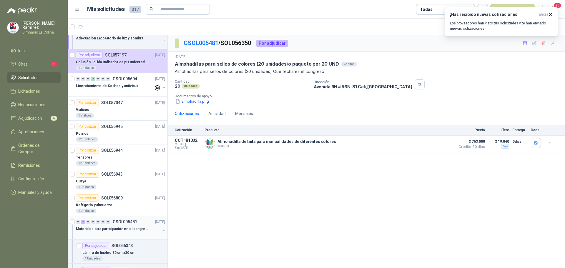
click at [94, 229] on p "Materiales para participación en el congreso, UI" at bounding box center [112, 229] width 73 height 6
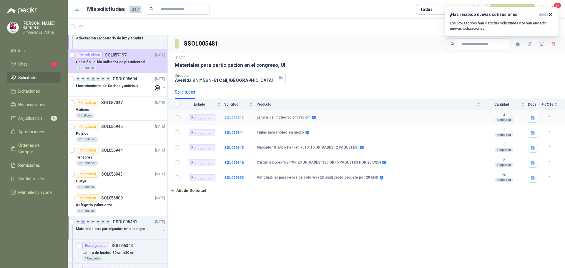
click at [225, 117] on b "SOL056343" at bounding box center [233, 118] width 19 height 4
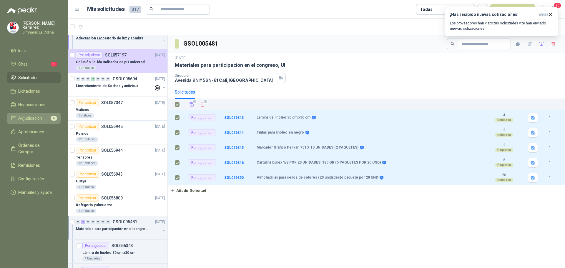
click at [36, 116] on span "Adjudicación" at bounding box center [30, 118] width 24 height 6
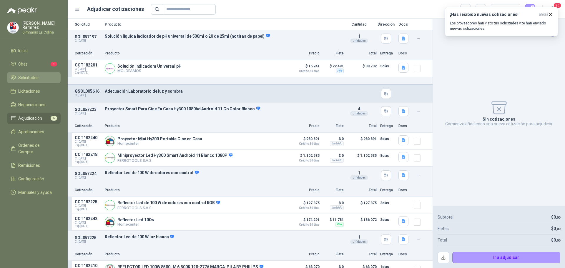
click at [27, 76] on span "Solicitudes" at bounding box center [28, 77] width 20 height 6
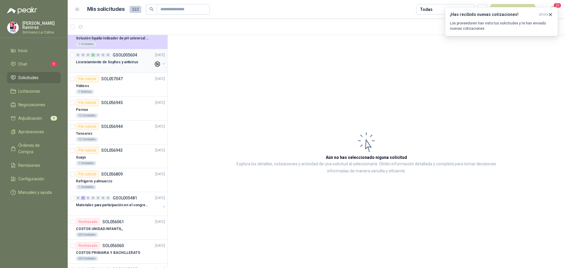
scroll to position [206, 0]
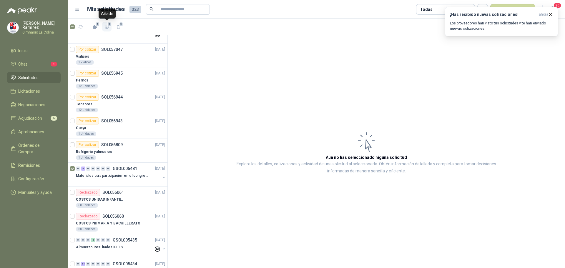
click at [108, 24] on span "5" at bounding box center [109, 24] width 4 height 5
click at [549, 15] on icon "button" at bounding box center [550, 14] width 5 height 5
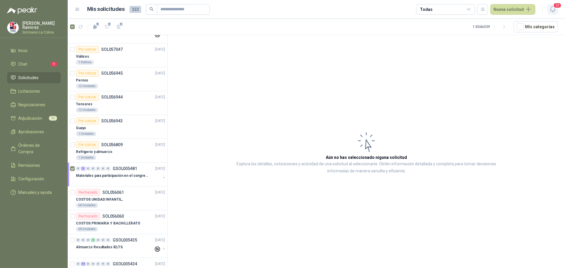
click at [555, 8] on span "20" at bounding box center [557, 6] width 8 height 6
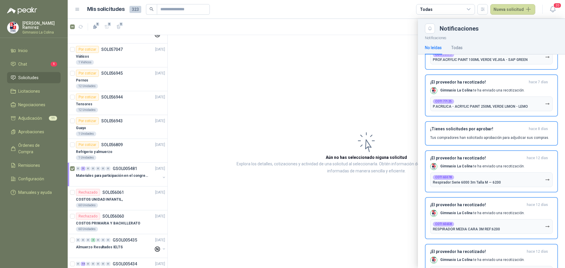
scroll to position [353, 0]
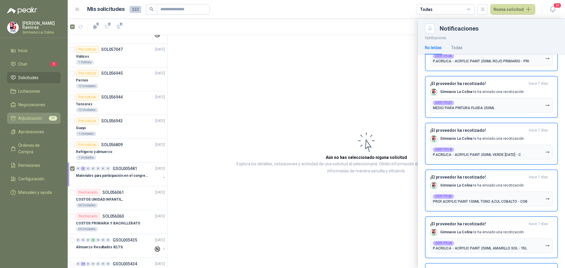
click at [32, 116] on span "Adjudicación" at bounding box center [30, 118] width 24 height 6
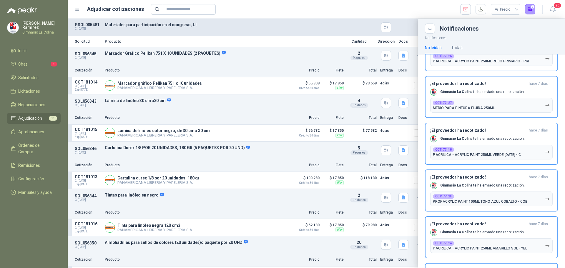
click at [392, 5] on div "Precio 0" at bounding box center [343, 9] width 384 height 11
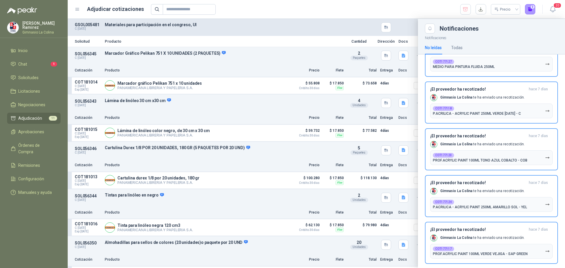
scroll to position [408, 0]
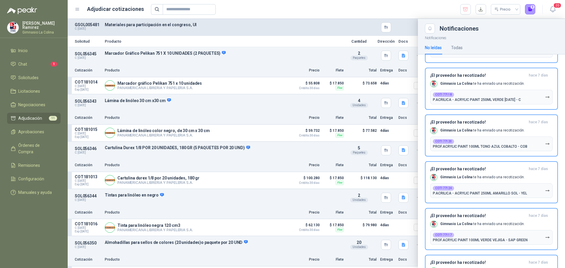
click at [221, 2] on header "Adjudicar cotizaciones Precio 0 20" at bounding box center [316, 9] width 497 height 19
click at [557, 7] on span "20" at bounding box center [557, 6] width 8 height 6
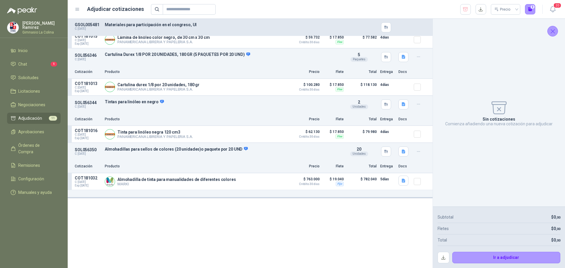
scroll to position [0, 0]
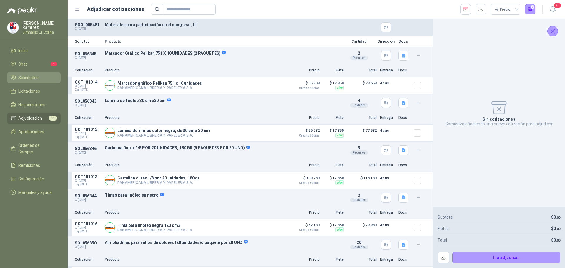
click at [24, 74] on span "Solicitudes" at bounding box center [28, 77] width 20 height 6
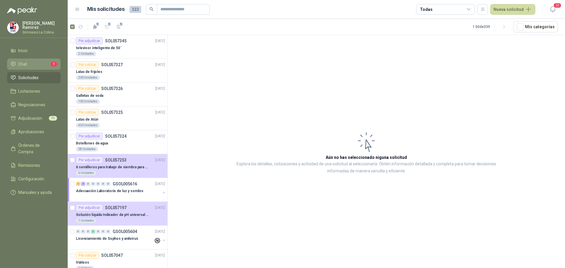
click at [31, 63] on li "Chat 1" at bounding box center [34, 64] width 46 height 6
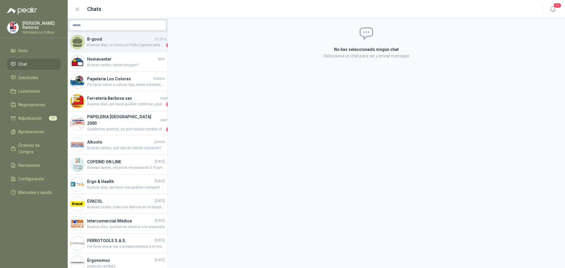
click at [135, 46] on span "Buenos días, te cotizo un Pollo Caprese para el almuerzo y y Ciabatta de pollo …" at bounding box center [126, 45] width 78 height 6
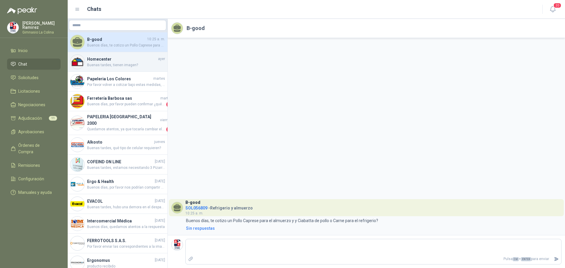
click at [93, 65] on span "Buenas tardes, tienen imagen?" at bounding box center [126, 65] width 78 height 6
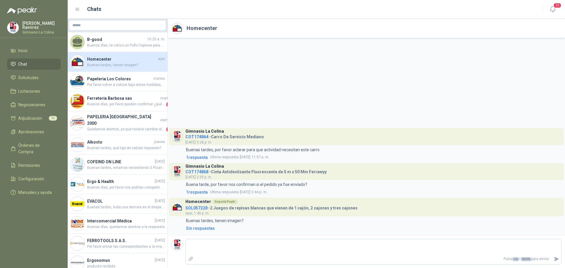
drag, startPoint x: 95, startPoint y: 80, endPoint x: 217, endPoint y: 82, distance: 122.1
click at [95, 79] on h4 "Papeleria Los Colores" at bounding box center [119, 79] width 65 height 6
click at [139, 86] on span "Por favor volver a cotizar bajo estas medidas, gracias." at bounding box center [126, 85] width 78 height 6
click at [103, 83] on span "Por favor volver a cotizar bajo estas medidas, gracias." at bounding box center [126, 85] width 78 height 6
click at [96, 99] on h4 "Ferretería Barbosa sas" at bounding box center [123, 98] width 72 height 6
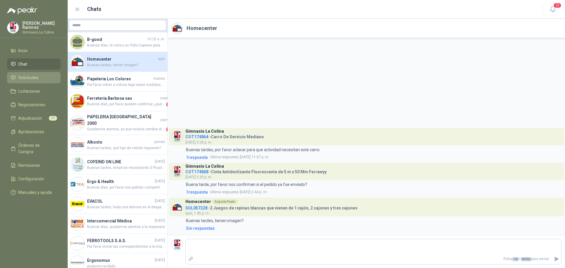
click at [26, 76] on span "Solicitudes" at bounding box center [28, 77] width 20 height 6
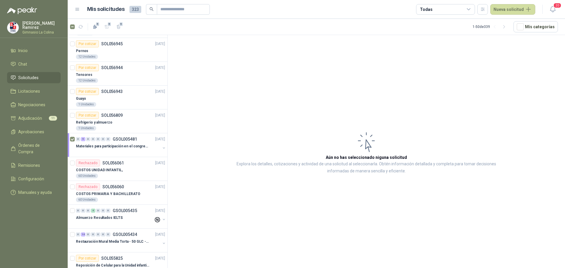
scroll to position [265, 0]
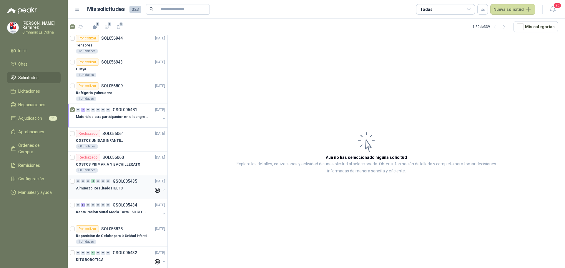
click at [101, 189] on p "Almuerzo Resultados IELTS" at bounding box center [99, 189] width 47 height 6
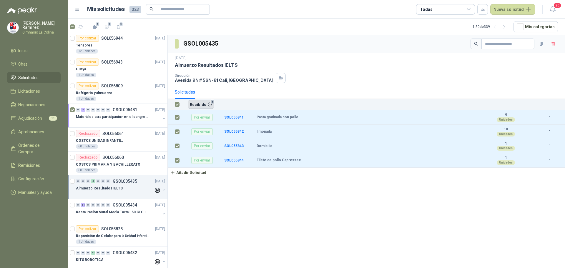
click at [200, 105] on button "Recibido 4" at bounding box center [201, 104] width 26 height 9
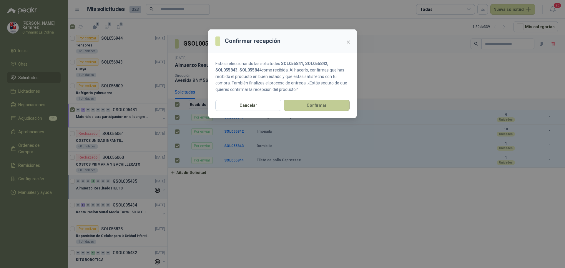
click at [309, 106] on button "Confirmar" at bounding box center [317, 105] width 66 height 11
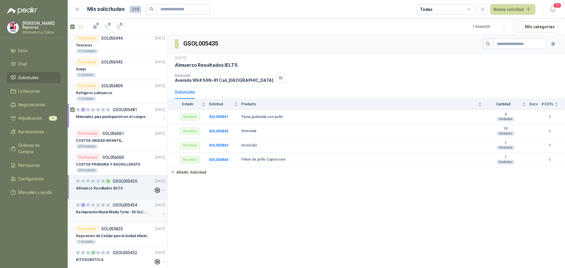
click at [91, 211] on p "Restauración Mural Media Torta - 50 GLC - URGENTE" at bounding box center [112, 212] width 73 height 6
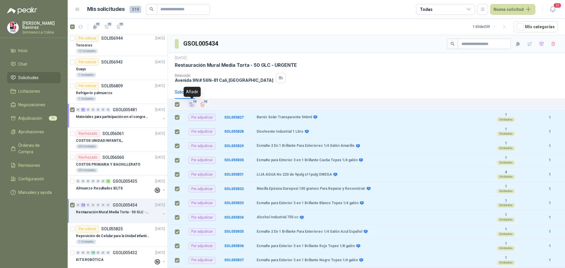
click at [192, 105] on icon "Añadir" at bounding box center [192, 105] width 4 height 4
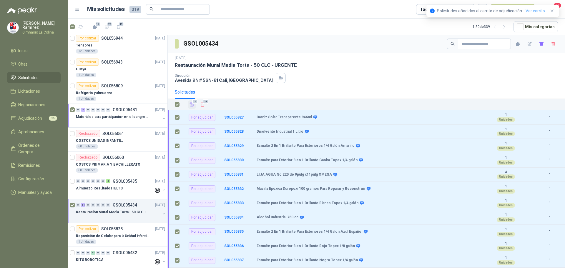
click at [540, 10] on link "Ver carrito" at bounding box center [534, 11] width 19 height 6
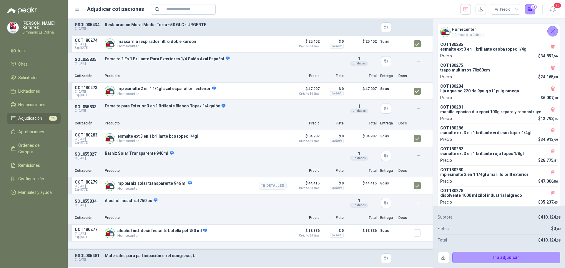
scroll to position [500, 0]
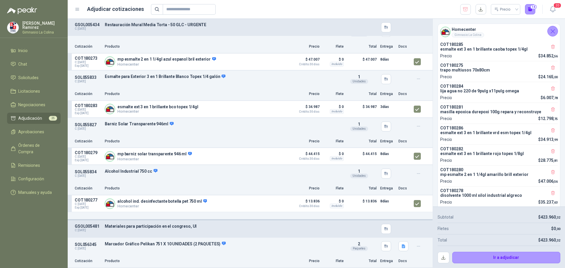
click at [78, 8] on icon at bounding box center [77, 9] width 5 height 5
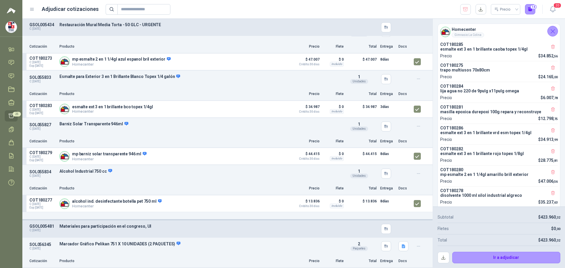
click at [31, 9] on icon at bounding box center [31, 9] width 5 height 5
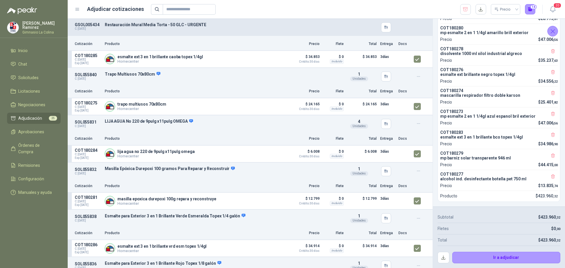
scroll to position [16, 0]
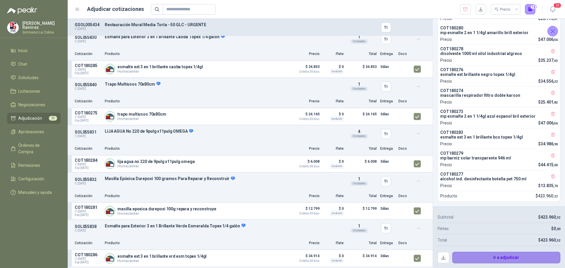
click at [506, 256] on button "Ir a adjudicar" at bounding box center [506, 258] width 108 height 12
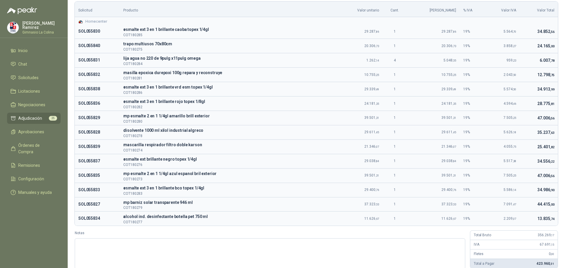
scroll to position [0, 0]
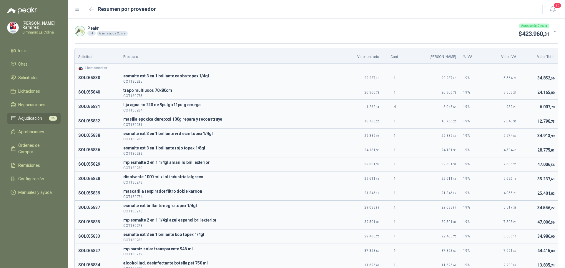
click at [537, 24] on div "Aprobación Directa" at bounding box center [534, 26] width 31 height 5
click at [77, 8] on icon at bounding box center [77, 9] width 5 height 5
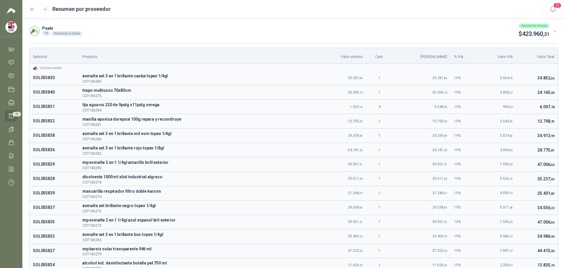
click at [47, 32] on div "14" at bounding box center [46, 33] width 8 height 5
click at [35, 31] on img at bounding box center [35, 31] width 10 height 10
click at [32, 12] on icon at bounding box center [31, 9] width 5 height 5
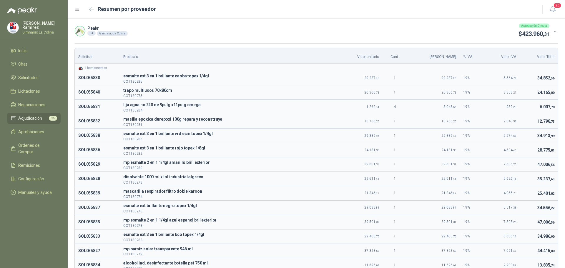
click at [540, 26] on div "Aprobación Directa" at bounding box center [534, 26] width 31 height 5
click at [554, 31] on icon at bounding box center [555, 31] width 2 height 1
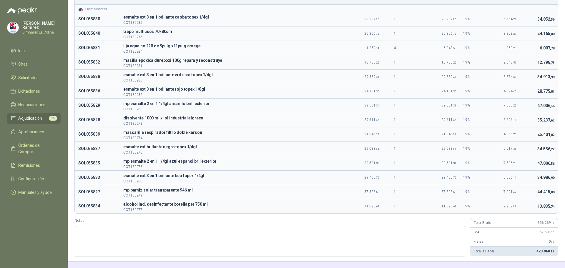
scroll to position [76, 0]
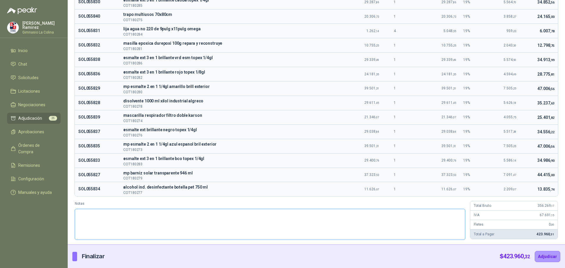
click at [93, 216] on textarea "Notas" at bounding box center [270, 224] width 390 height 31
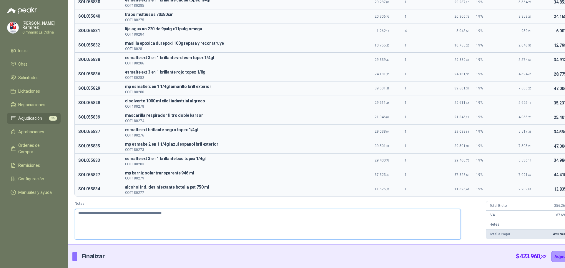
click at [231, 222] on textarea "**********" at bounding box center [268, 224] width 386 height 31
click at [94, 258] on p "Finalizar" at bounding box center [93, 256] width 23 height 9
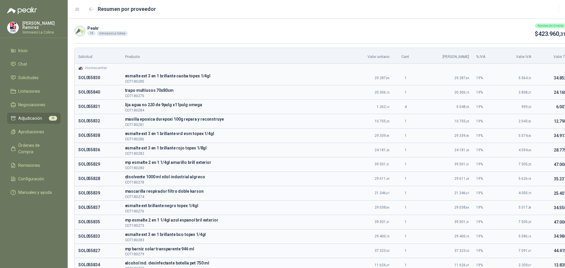
click at [564, 29] on icon at bounding box center [571, 31] width 4 height 4
click at [33, 121] on link "Adjudicación 25" at bounding box center [34, 118] width 54 height 11
click at [52, 116] on span "25" at bounding box center [53, 118] width 8 height 5
click at [33, 129] on span "Aprobaciones" at bounding box center [31, 132] width 26 height 6
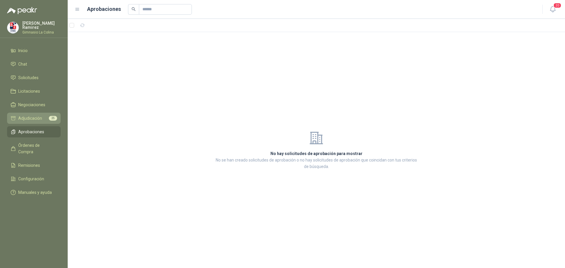
click at [46, 114] on link "Adjudicación 25" at bounding box center [34, 118] width 54 height 11
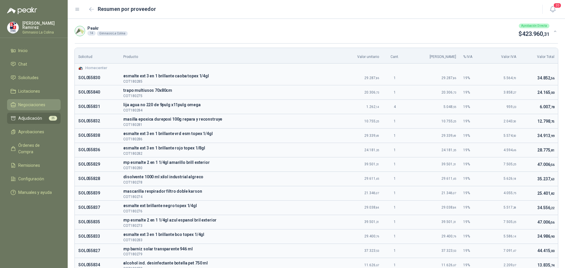
click at [28, 103] on span "Negociaciones" at bounding box center [31, 104] width 27 height 6
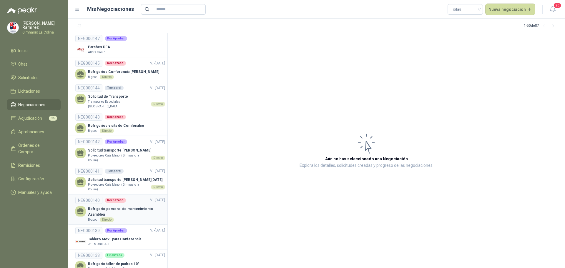
scroll to position [206, 0]
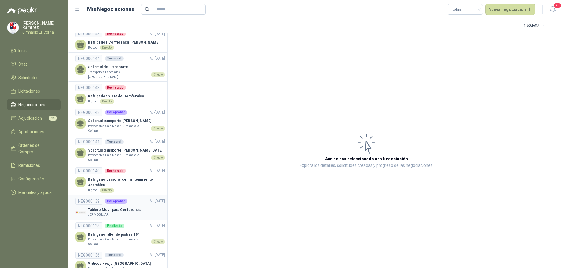
click at [114, 207] on p "Tablero Movil para Conferencia" at bounding box center [114, 210] width 53 height 6
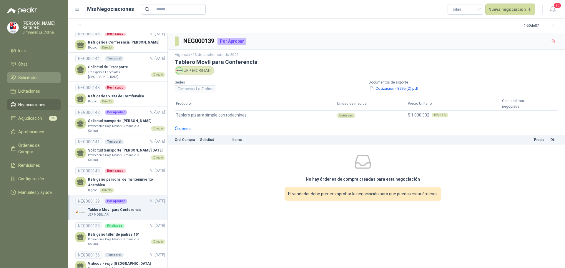
click at [31, 75] on span "Solicitudes" at bounding box center [28, 77] width 20 height 6
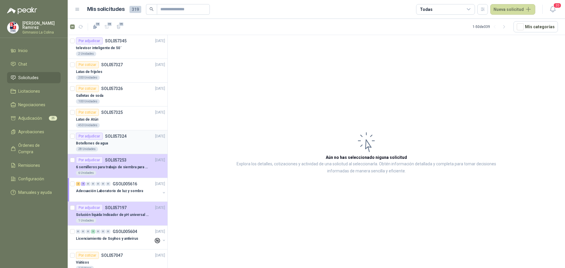
click at [100, 144] on p "Botellones de agua" at bounding box center [92, 144] width 32 height 6
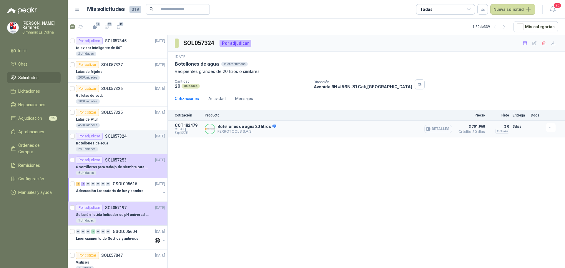
click at [446, 128] on button "Detalles" at bounding box center [438, 129] width 28 height 8
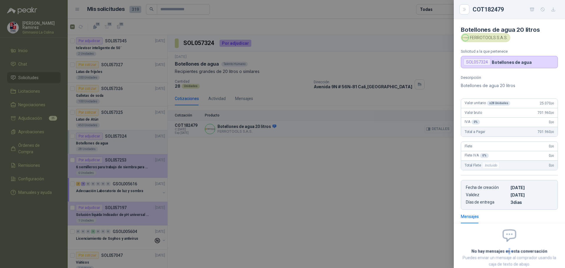
scroll to position [36, 0]
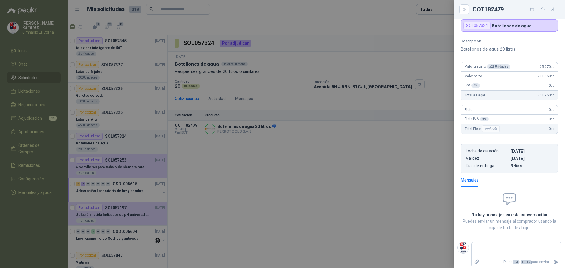
click at [315, 187] on div at bounding box center [282, 134] width 565 height 268
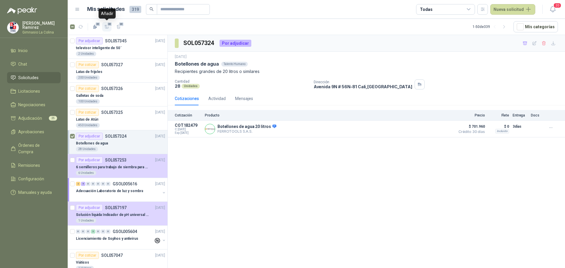
click at [106, 26] on icon "button" at bounding box center [106, 26] width 5 height 5
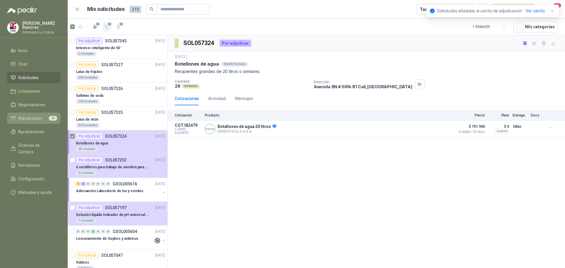
click at [39, 118] on span "Adjudicación" at bounding box center [30, 118] width 24 height 6
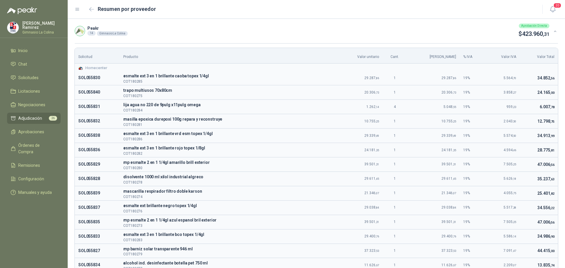
click at [52, 116] on span "26" at bounding box center [53, 118] width 8 height 5
click at [33, 130] on span "Aprobaciones" at bounding box center [31, 132] width 26 height 6
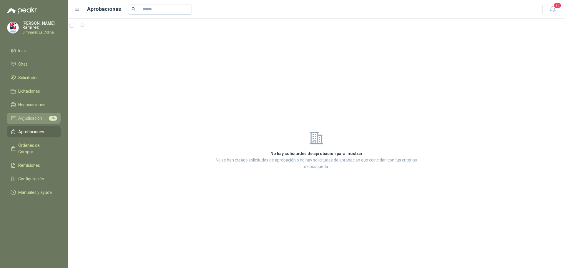
click at [51, 117] on span "26" at bounding box center [53, 118] width 8 height 5
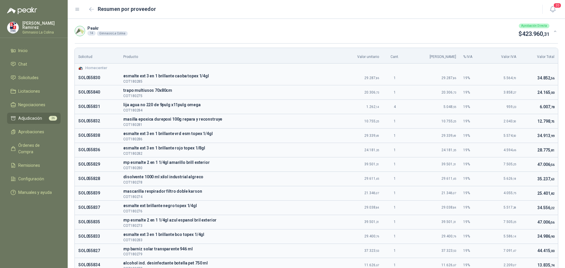
scroll to position [76, 0]
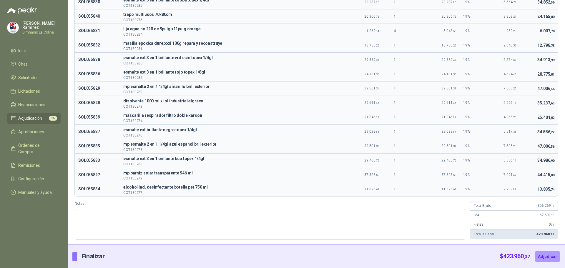
drag, startPoint x: 89, startPoint y: 257, endPoint x: 91, endPoint y: 255, distance: 3.3
click at [90, 256] on p "Finalizar" at bounding box center [93, 256] width 23 height 9
click at [539, 254] on button "Adjudicar" at bounding box center [547, 256] width 26 height 11
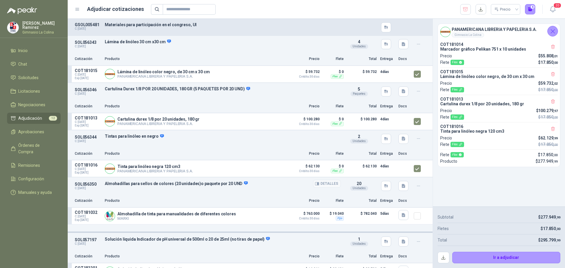
scroll to position [88, 0]
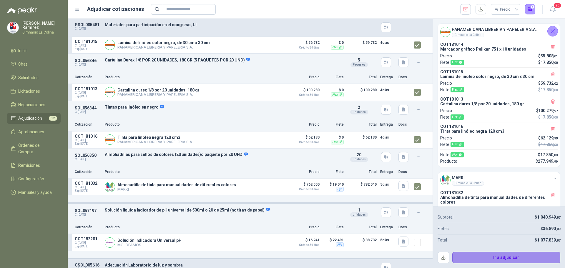
click at [506, 257] on button "Ir a adjudicar" at bounding box center [506, 258] width 108 height 12
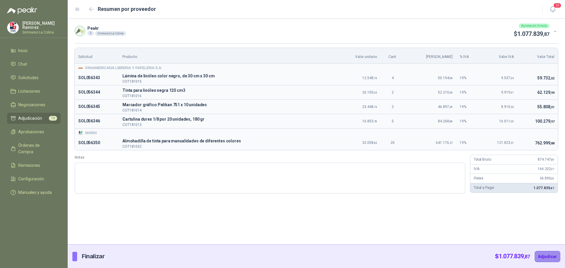
click at [551, 259] on button "Adjudicar" at bounding box center [547, 256] width 26 height 11
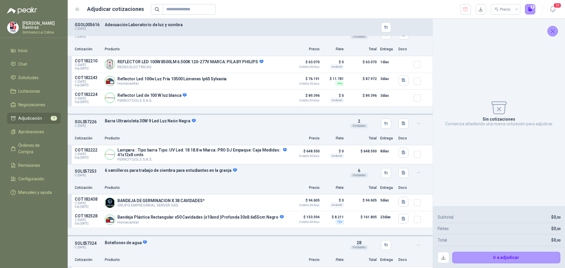
scroll to position [233, 0]
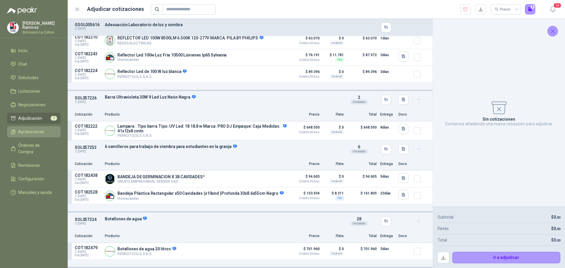
click at [31, 129] on span "Aprobaciones" at bounding box center [31, 132] width 26 height 6
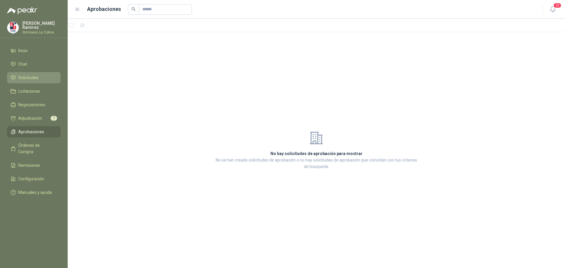
click at [24, 78] on span "Solicitudes" at bounding box center [28, 77] width 20 height 6
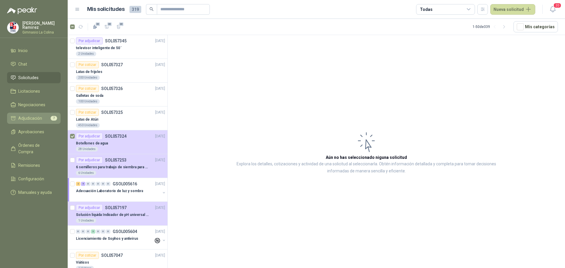
click at [44, 116] on li "Adjudicación 7" at bounding box center [34, 118] width 46 height 6
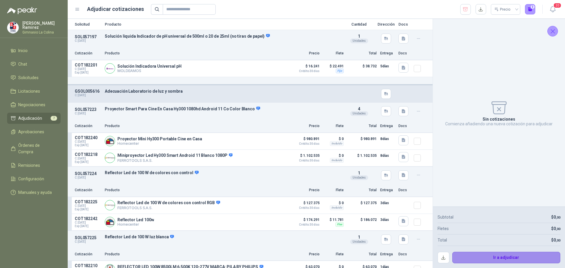
click at [497, 259] on button "Ir a adjudicar" at bounding box center [506, 258] width 108 height 12
click at [558, 8] on span "20" at bounding box center [557, 6] width 8 height 6
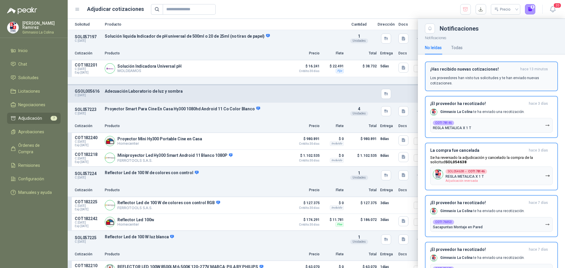
click at [492, 81] on p "Los proveedores han visto tus solicitudes y te han enviado nuevas cotizaciones." at bounding box center [491, 80] width 122 height 11
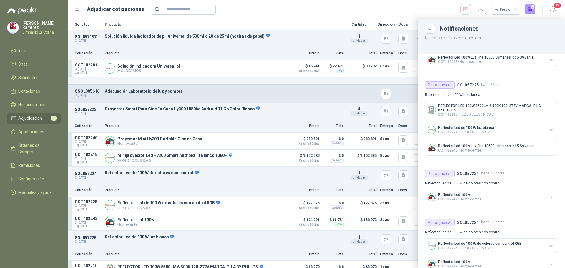
scroll to position [354, 0]
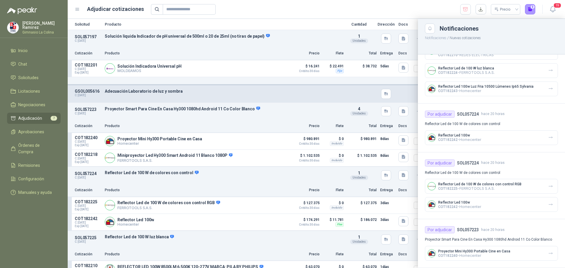
click at [39, 115] on span "Adjudicación" at bounding box center [30, 118] width 24 height 6
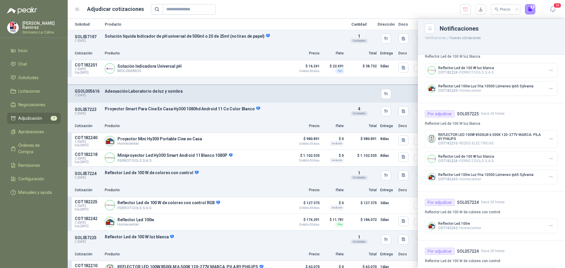
click at [427, 49] on div at bounding box center [491, 48] width 147 height 14
click at [405, 49] on div at bounding box center [316, 143] width 497 height 249
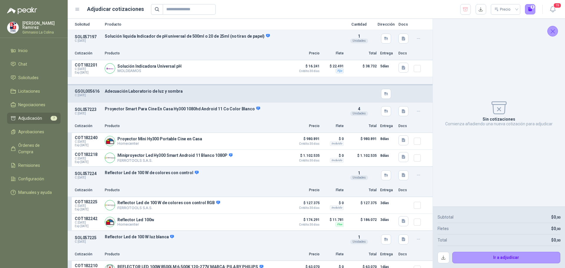
click at [552, 30] on icon "Cerrar" at bounding box center [552, 31] width 7 height 7
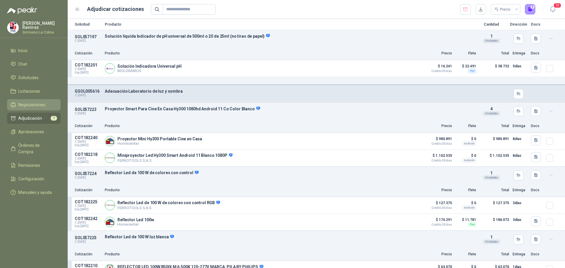
click at [29, 100] on link "Negociaciones" at bounding box center [34, 104] width 54 height 11
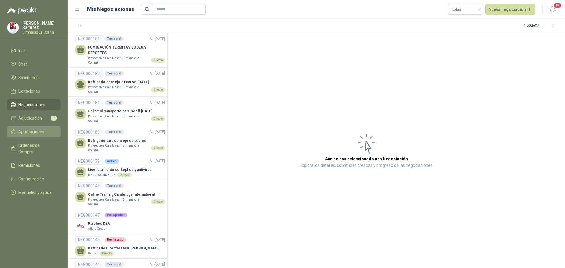
click at [36, 129] on span "Aprobaciones" at bounding box center [31, 132] width 26 height 6
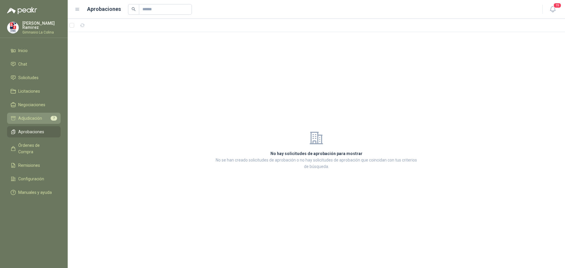
click at [32, 117] on span "Adjudicación" at bounding box center [30, 118] width 24 height 6
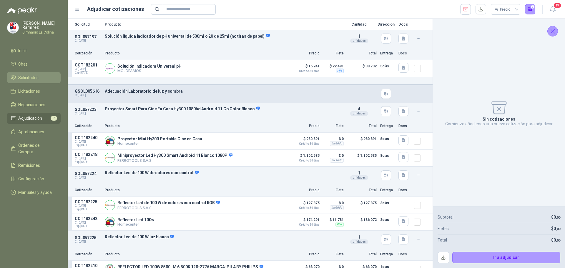
click at [31, 76] on span "Solicitudes" at bounding box center [28, 77] width 20 height 6
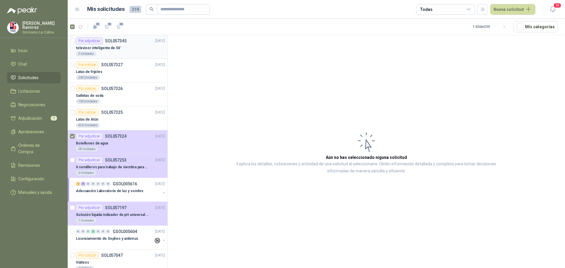
click at [96, 47] on p "televisor inteligente de 50¨" at bounding box center [99, 48] width 46 height 6
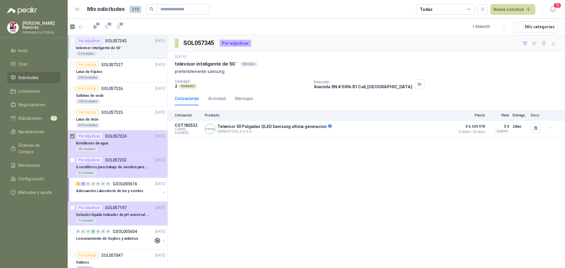
click at [191, 97] on div "Cotizaciones" at bounding box center [187, 98] width 24 height 6
click at [223, 99] on div "Actividad" at bounding box center [216, 98] width 17 height 6
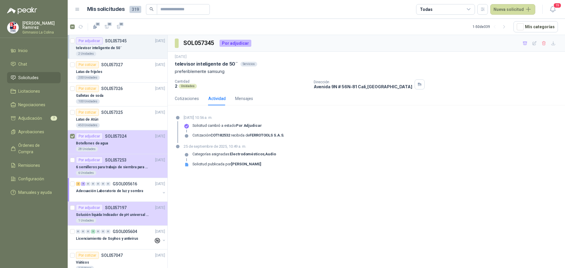
click at [122, 51] on div "televisor inteligente de 50¨" at bounding box center [120, 47] width 89 height 7
click at [193, 97] on div "Cotizaciones" at bounding box center [187, 98] width 24 height 6
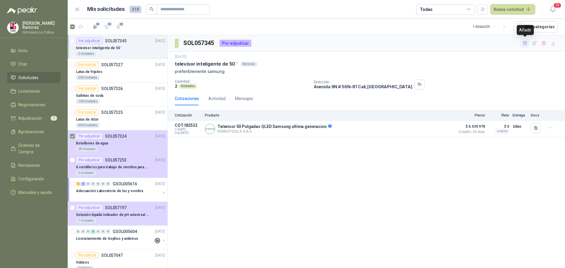
click at [524, 43] on icon "button" at bounding box center [524, 43] width 5 height 5
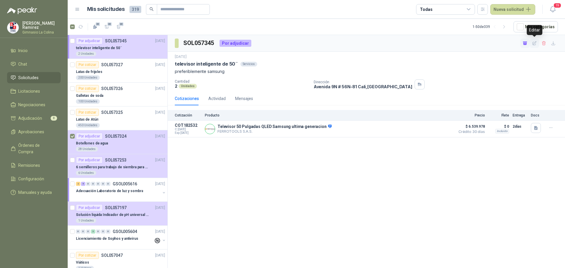
click at [535, 46] on button "button" at bounding box center [533, 43] width 9 height 9
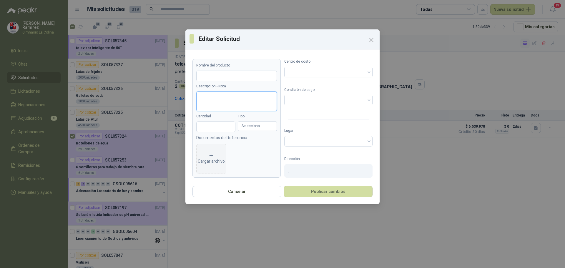
click at [209, 95] on textarea "Descripción - Nota" at bounding box center [236, 101] width 81 height 20
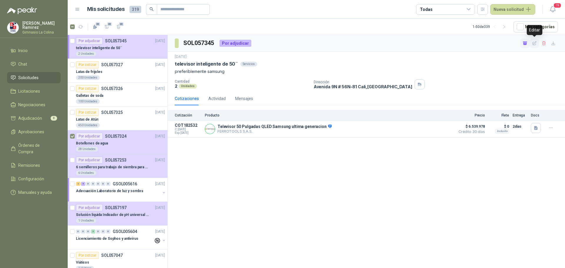
click at [532, 44] on icon "button" at bounding box center [534, 43] width 5 height 5
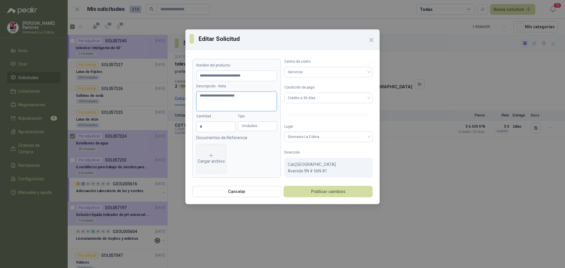
click at [210, 103] on textarea "**********" at bounding box center [236, 101] width 81 height 20
click at [240, 96] on textarea "**********" at bounding box center [236, 101] width 81 height 20
click at [332, 192] on button "Publicar cambios" at bounding box center [328, 191] width 89 height 11
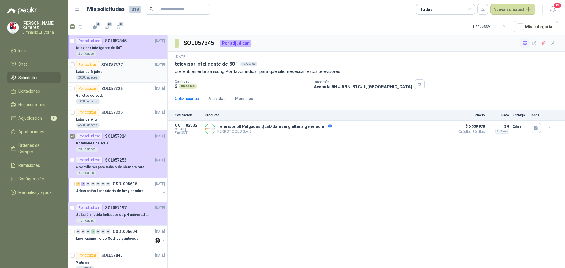
click at [89, 77] on div "200 Unidades" at bounding box center [88, 77] width 24 height 5
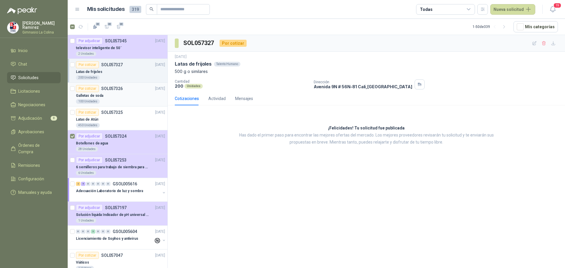
click at [126, 95] on div "Galletas de soda" at bounding box center [120, 95] width 89 height 7
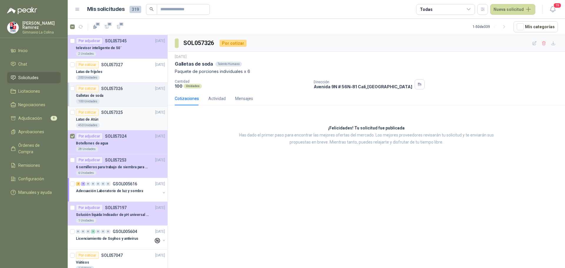
click at [112, 121] on div "Latas de Atún" at bounding box center [120, 119] width 89 height 7
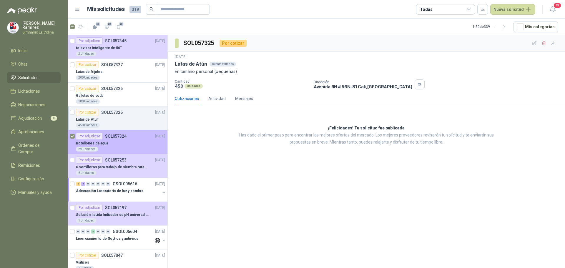
click at [88, 147] on div "28 Unidades" at bounding box center [87, 149] width 22 height 5
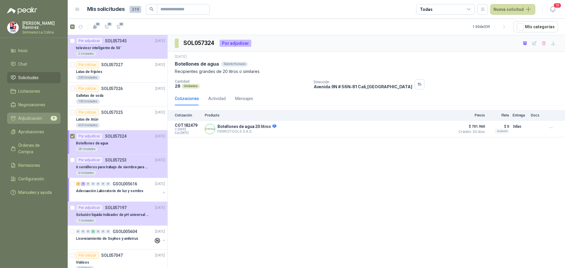
click at [34, 119] on span "Adjudicación" at bounding box center [30, 118] width 24 height 6
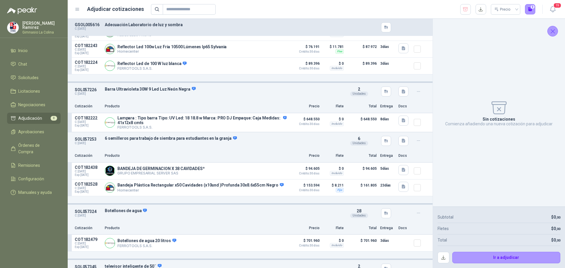
scroll to position [289, 0]
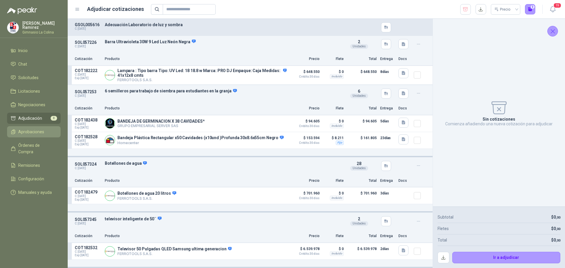
click at [26, 129] on span "Aprobaciones" at bounding box center [31, 132] width 26 height 6
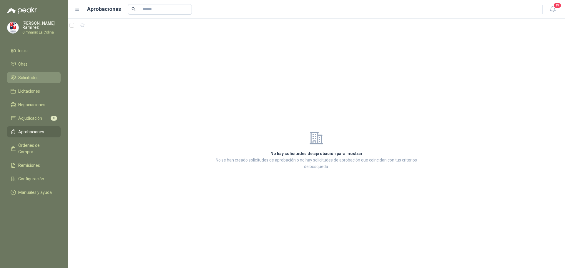
click at [36, 74] on span "Solicitudes" at bounding box center [28, 77] width 20 height 6
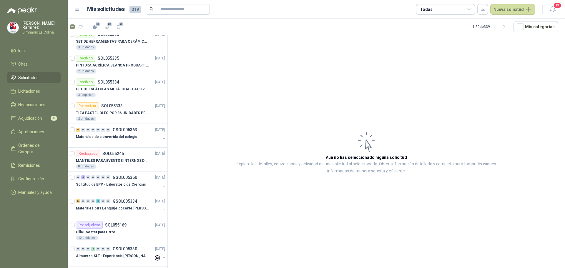
scroll to position [965, 0]
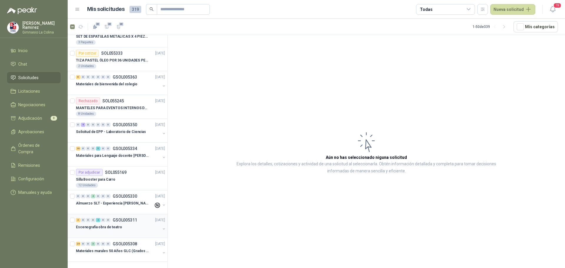
click at [98, 228] on p "Escenografia obra de teatro" at bounding box center [99, 227] width 46 height 6
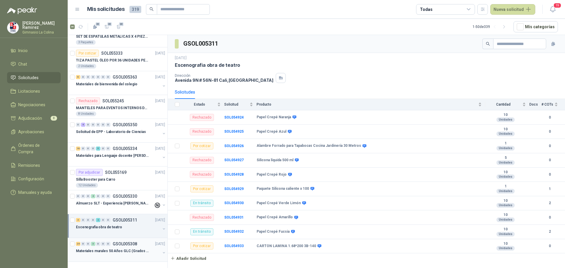
click at [118, 250] on p "Materiales murales 50 Años GLC (Grados 10 y 11)" at bounding box center [112, 251] width 73 height 6
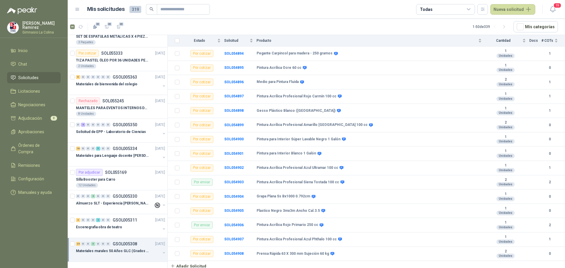
scroll to position [236, 0]
click at [104, 201] on p "Almuerzo SLT - Experiencia [PERSON_NAME]" at bounding box center [112, 204] width 73 height 6
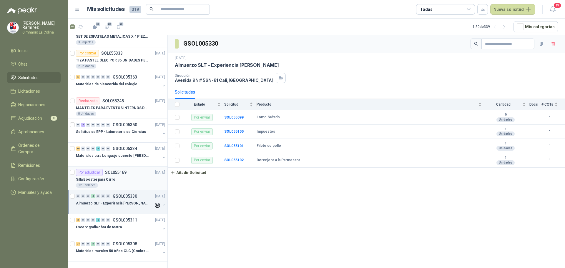
click at [99, 177] on p "Silla Booster para Carro" at bounding box center [95, 180] width 39 height 6
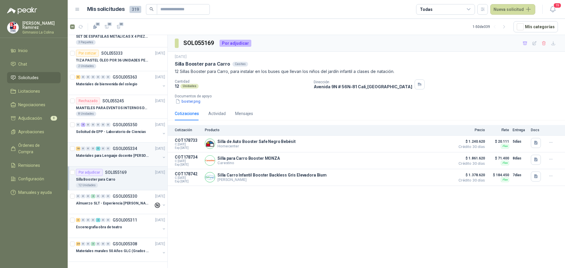
click at [105, 155] on p "Materiales para Lenguaje docente [PERSON_NAME]" at bounding box center [112, 156] width 73 height 6
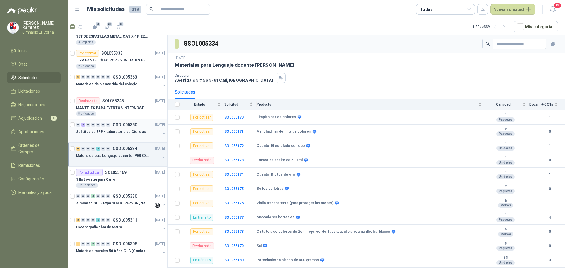
click at [117, 135] on div at bounding box center [118, 137] width 84 height 5
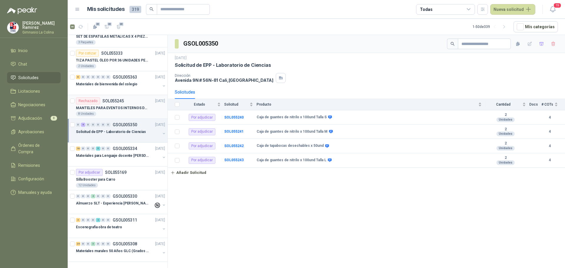
click at [106, 108] on p "MANTELES PARA EVENTOS INTERNOS DEL COLEGIO (ADMISIONES)" at bounding box center [112, 108] width 73 height 6
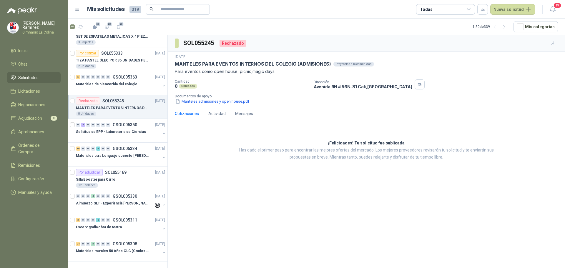
scroll to position [935, 0]
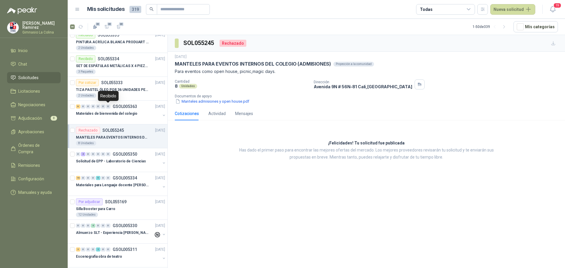
click at [106, 108] on div "0" at bounding box center [108, 106] width 4 height 4
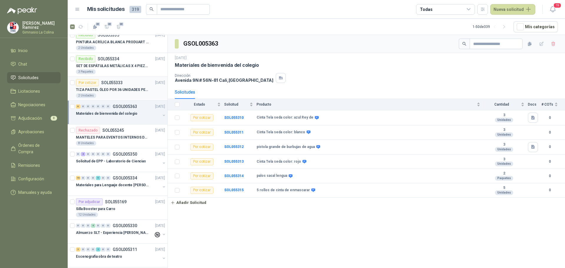
click at [111, 87] on p "TIZA PASTEL ÓLEO POR 36 UNIDADES PENTEL" at bounding box center [112, 90] width 73 height 6
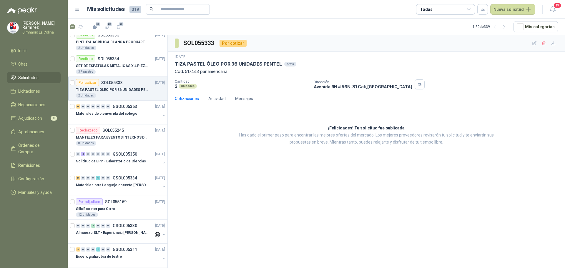
scroll to position [906, 0]
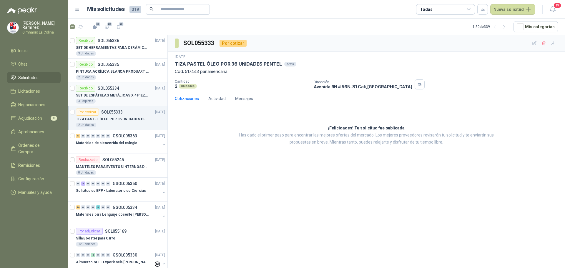
click at [111, 94] on p "SET DE ESPÁTULAS METÁLICAS X 4 PIEZAS" at bounding box center [112, 96] width 73 height 6
